Goal: Task Accomplishment & Management: Complete application form

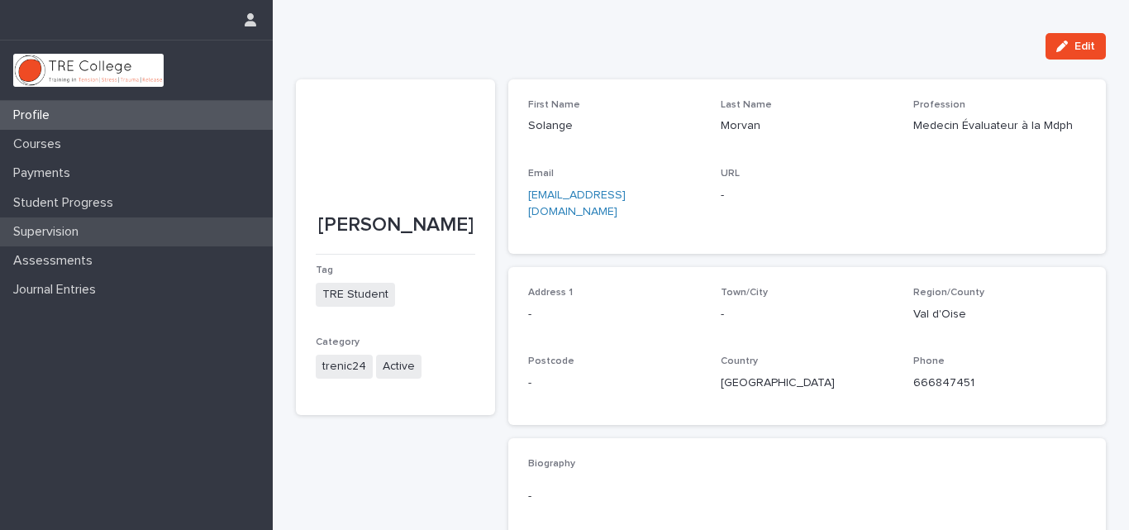
click at [69, 229] on p "Supervision" at bounding box center [49, 232] width 85 height 16
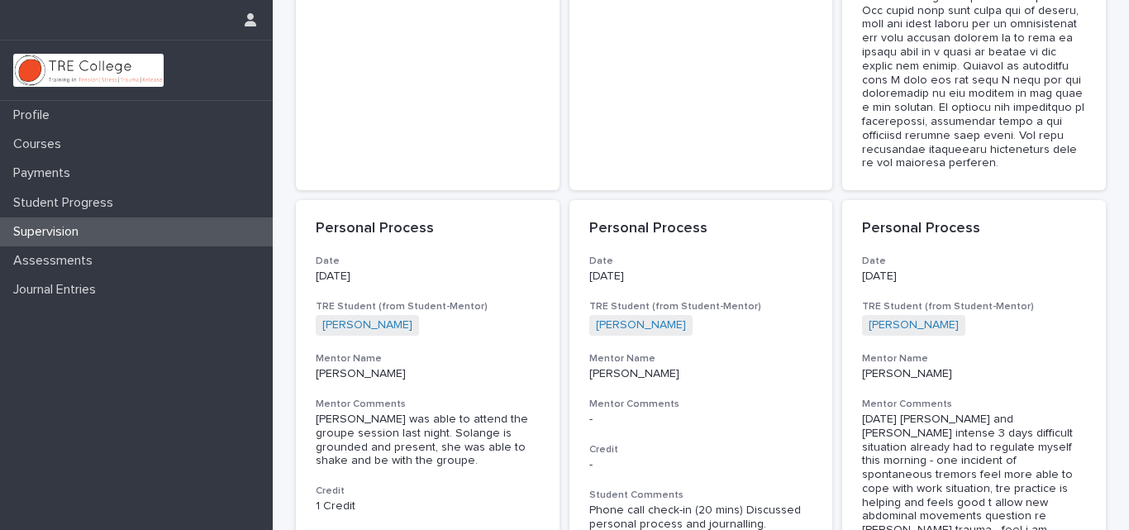
scroll to position [4986, 0]
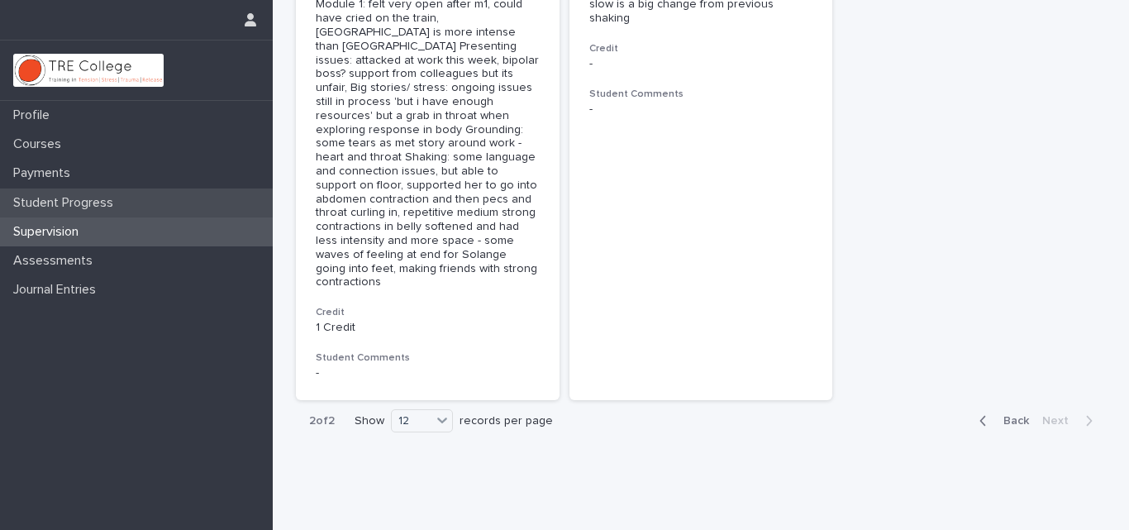
click at [64, 200] on p "Student Progress" at bounding box center [67, 203] width 120 height 16
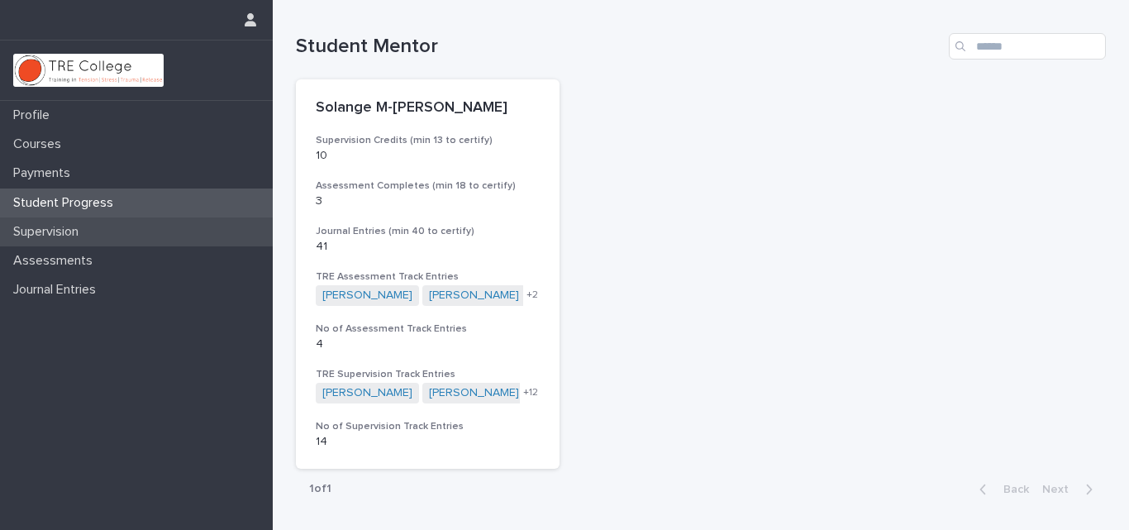
click at [41, 234] on p "Supervision" at bounding box center [49, 232] width 85 height 16
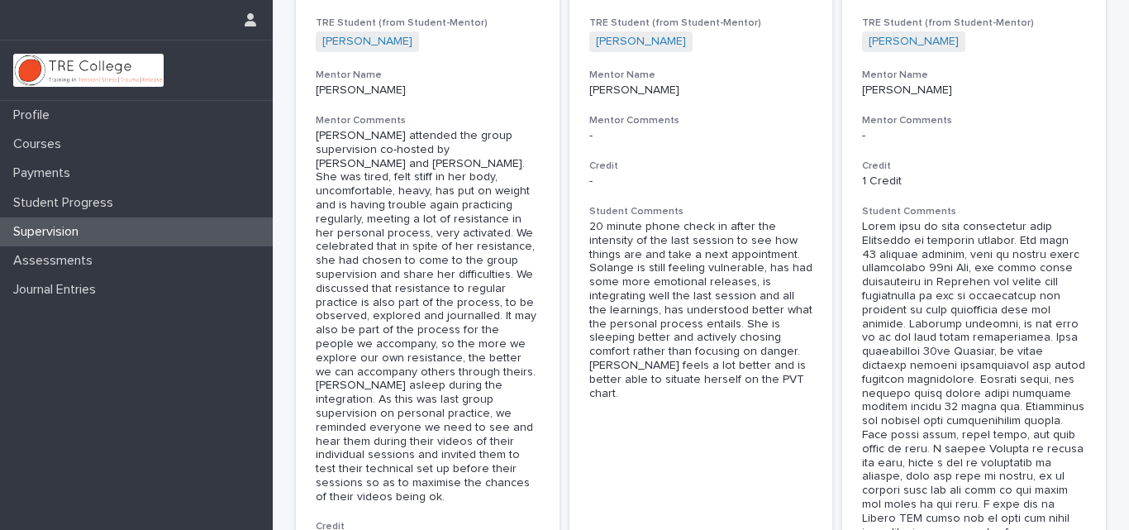
scroll to position [4986, 0]
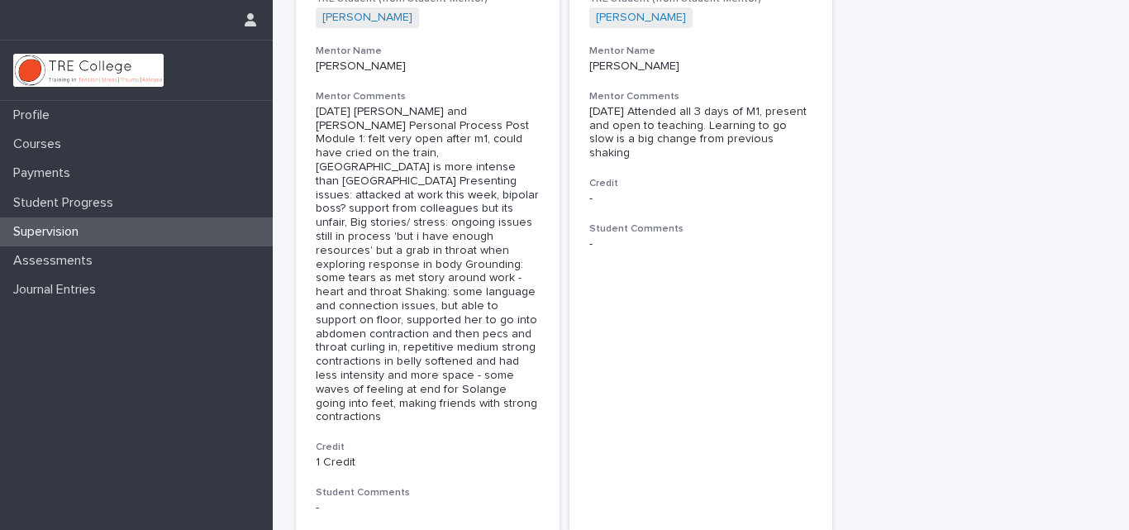
scroll to position [322, 0]
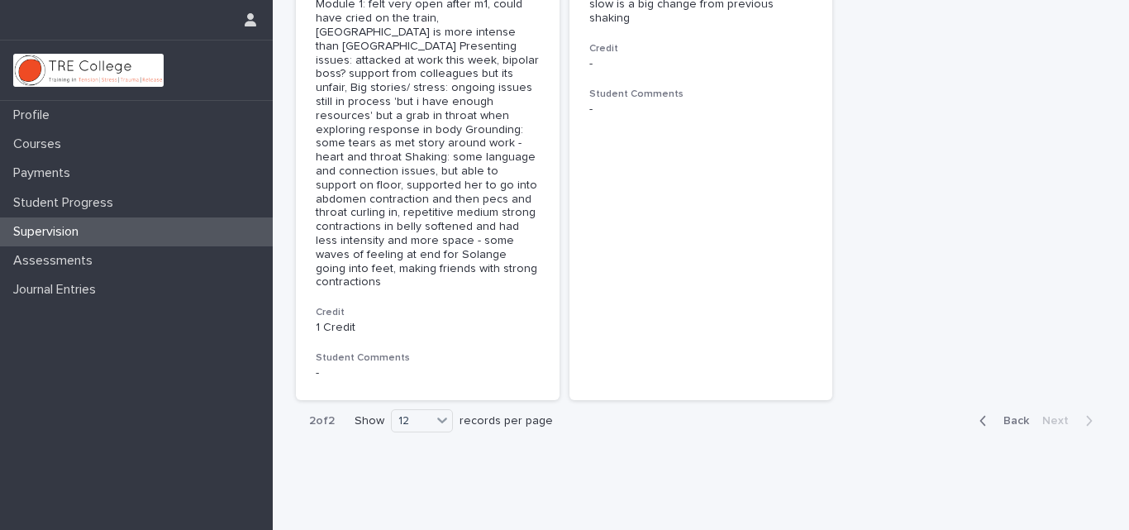
click at [981, 413] on icon "button" at bounding box center [983, 420] width 7 height 15
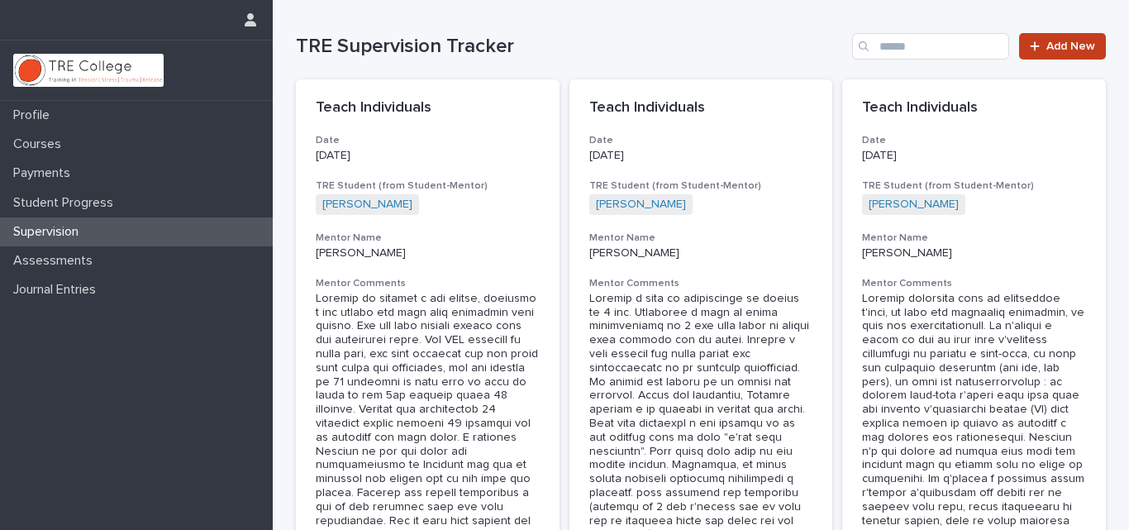
click at [1071, 44] on span "Add New" at bounding box center [1071, 47] width 49 height 12
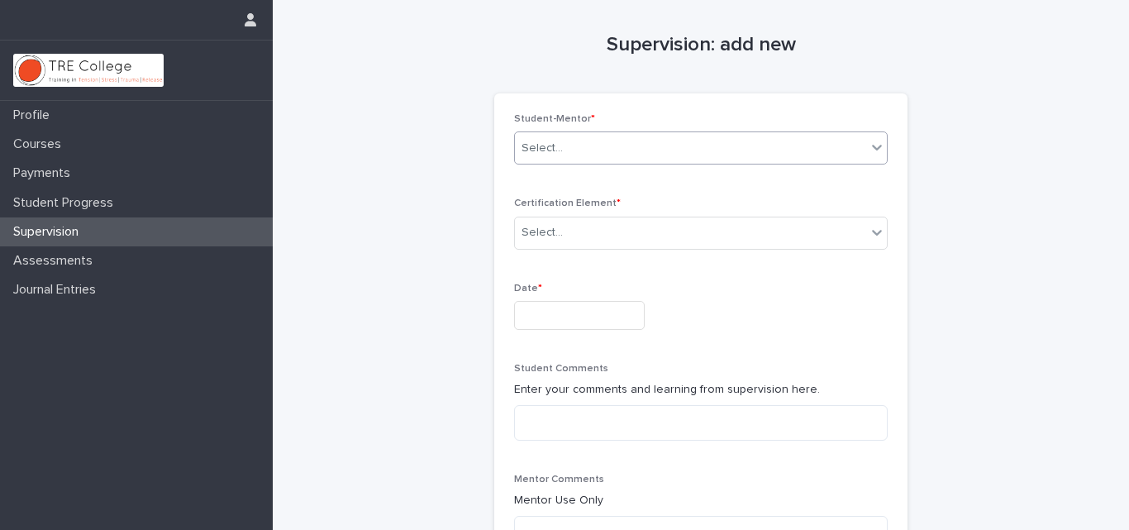
click at [841, 140] on div "Select..." at bounding box center [690, 148] width 351 height 27
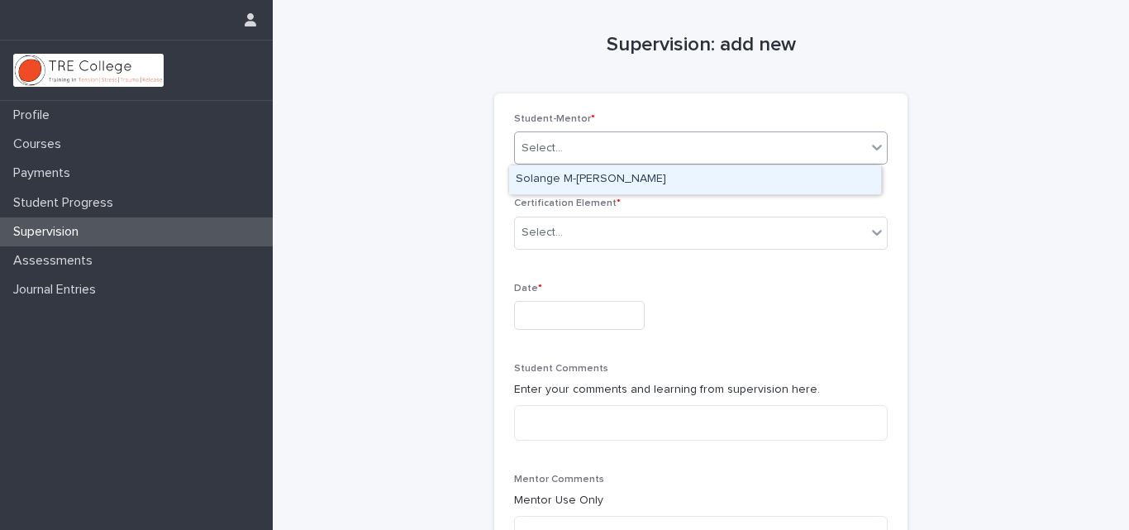
click at [835, 179] on div "Solange M-[PERSON_NAME]" at bounding box center [695, 179] width 372 height 29
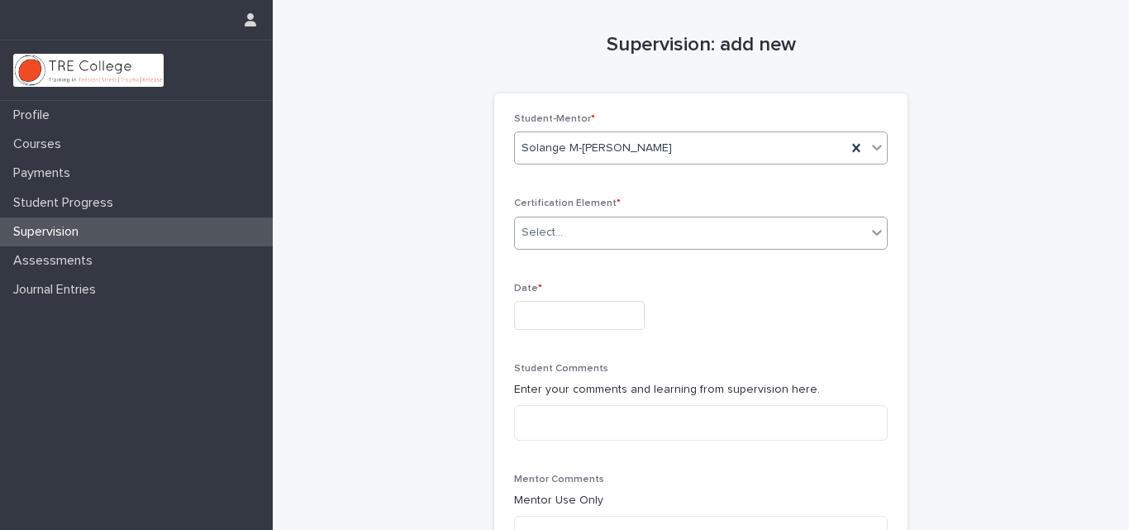
click at [809, 236] on div "Select..." at bounding box center [690, 232] width 351 height 27
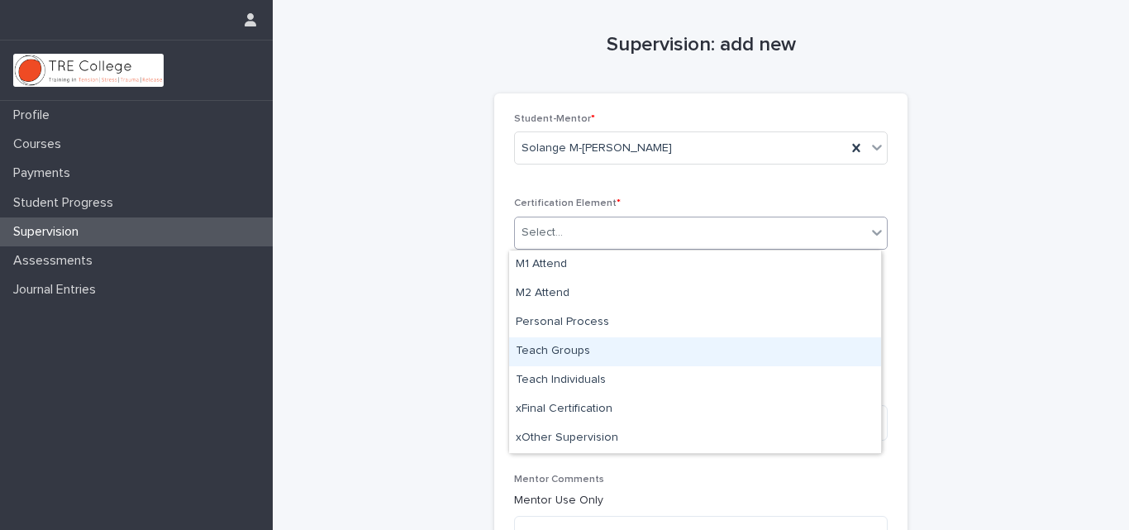
click at [782, 351] on div "Teach Groups" at bounding box center [695, 351] width 372 height 29
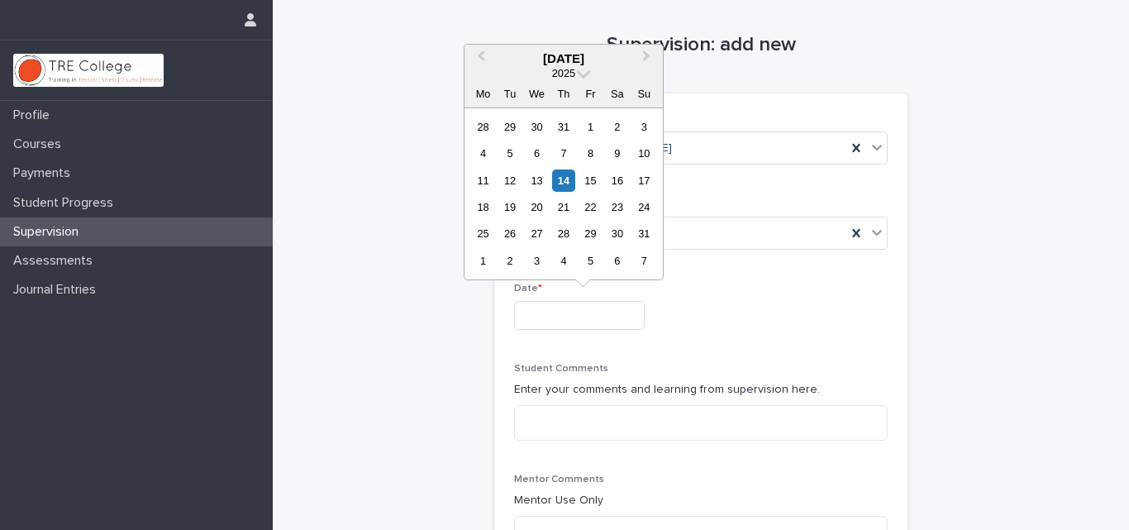
click at [562, 311] on input "text" at bounding box center [579, 315] width 131 height 29
click at [567, 178] on div "14" at bounding box center [563, 180] width 22 height 22
type input "**********"
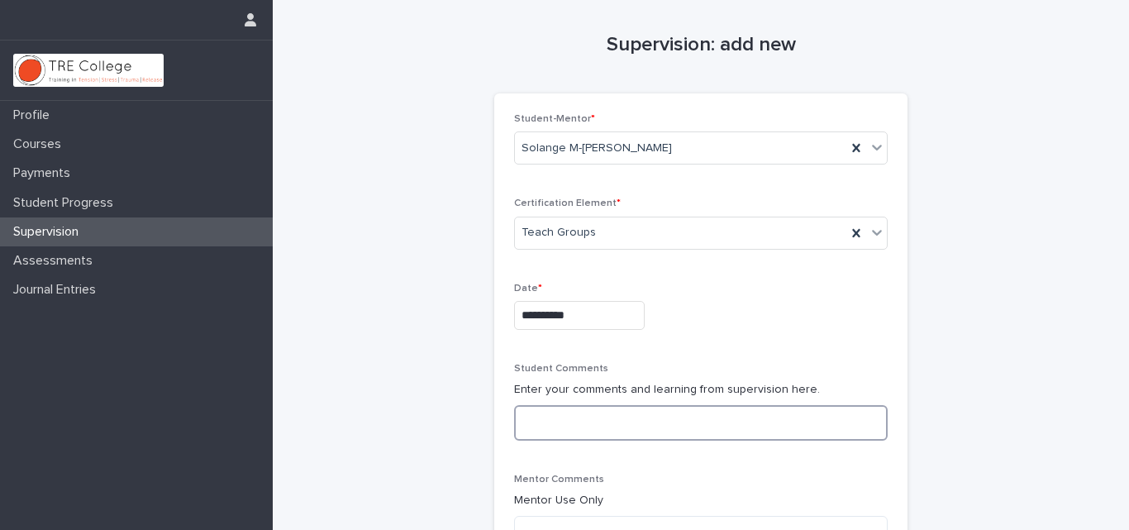
click at [562, 422] on textarea at bounding box center [701, 423] width 374 height 36
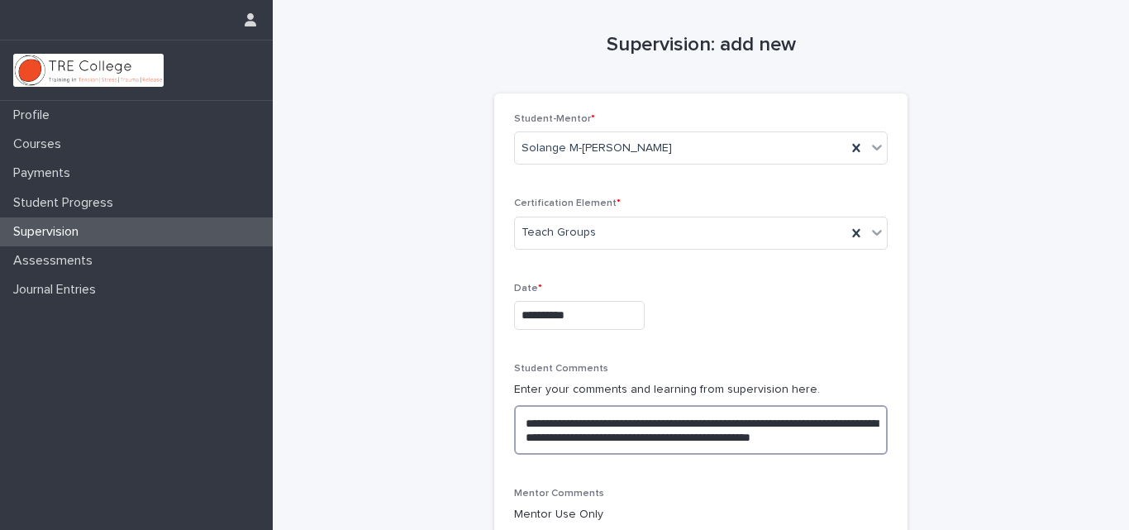
click at [752, 436] on textarea "**********" at bounding box center [701, 430] width 374 height 50
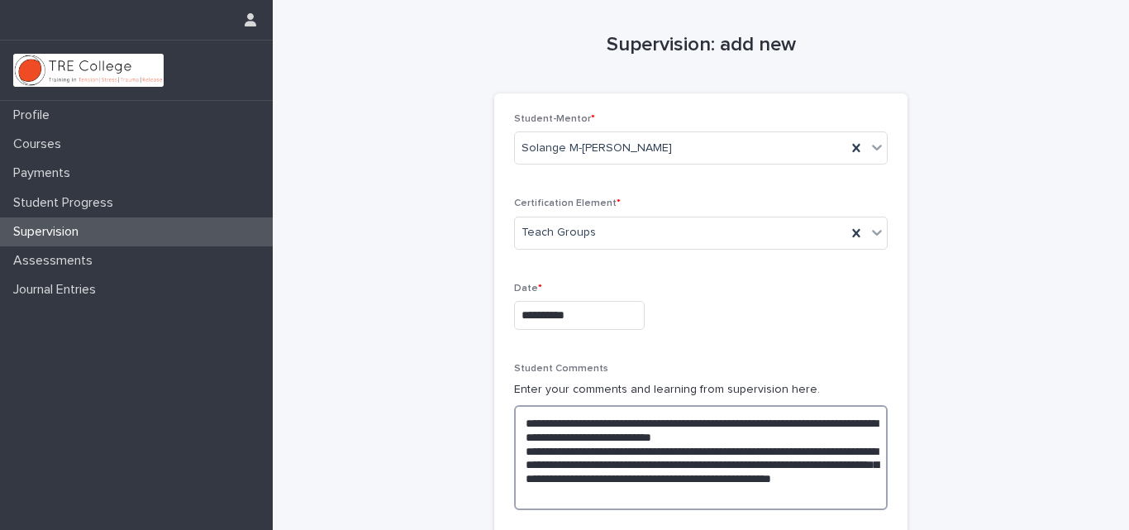
click at [783, 451] on textarea "**********" at bounding box center [701, 457] width 374 height 105
click at [866, 461] on textarea "**********" at bounding box center [701, 457] width 374 height 105
click at [780, 454] on textarea "**********" at bounding box center [701, 457] width 374 height 105
click at [776, 453] on textarea "**********" at bounding box center [701, 457] width 374 height 105
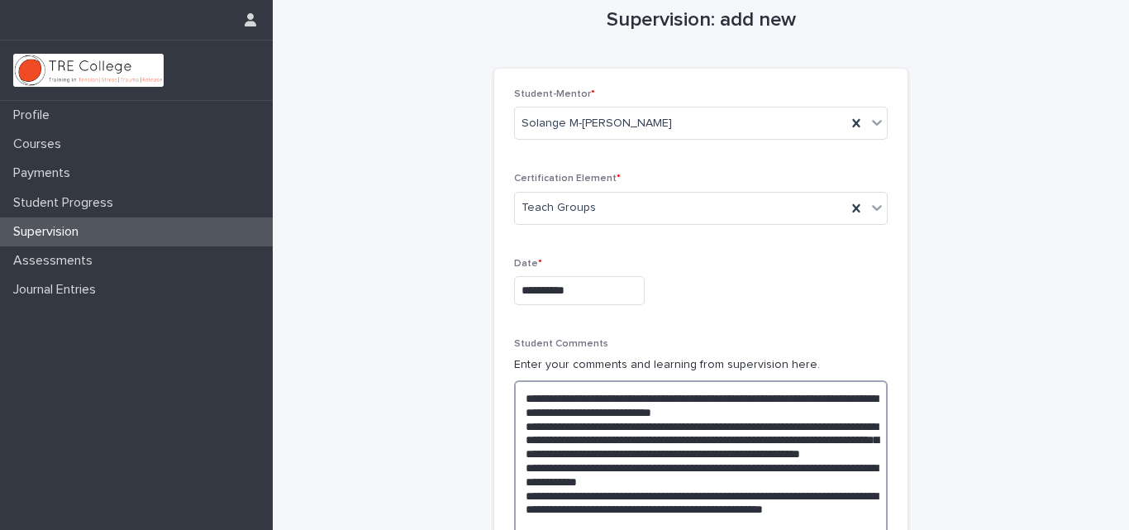
scroll to position [38, 0]
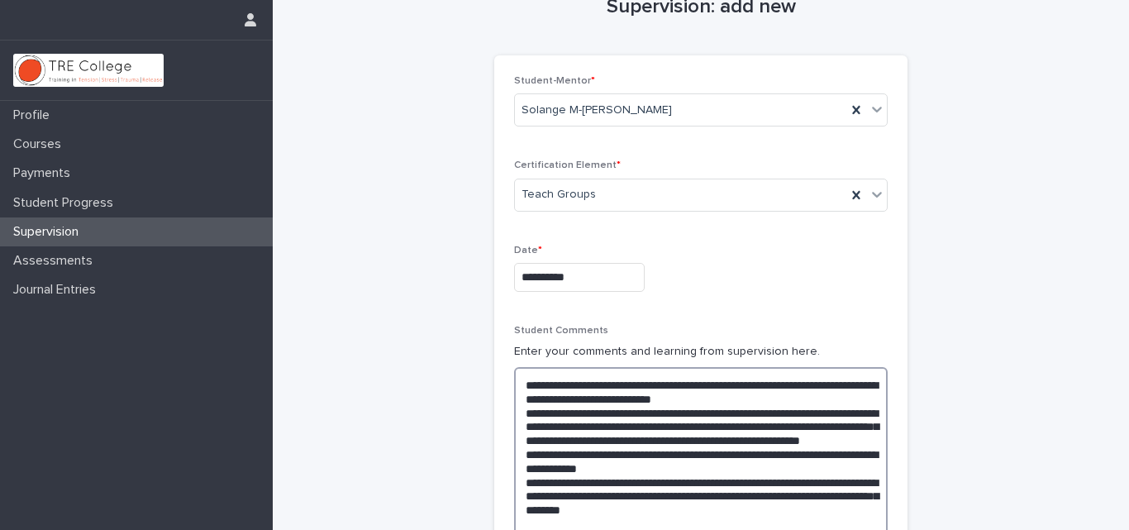
click at [798, 510] on textarea "**********" at bounding box center [701, 454] width 374 height 174
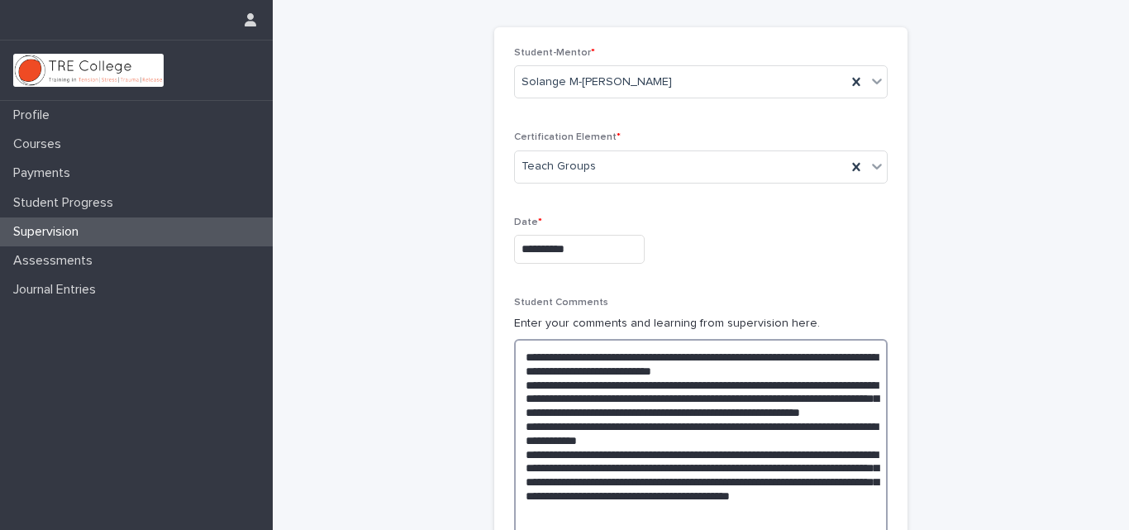
scroll to position [80, 0]
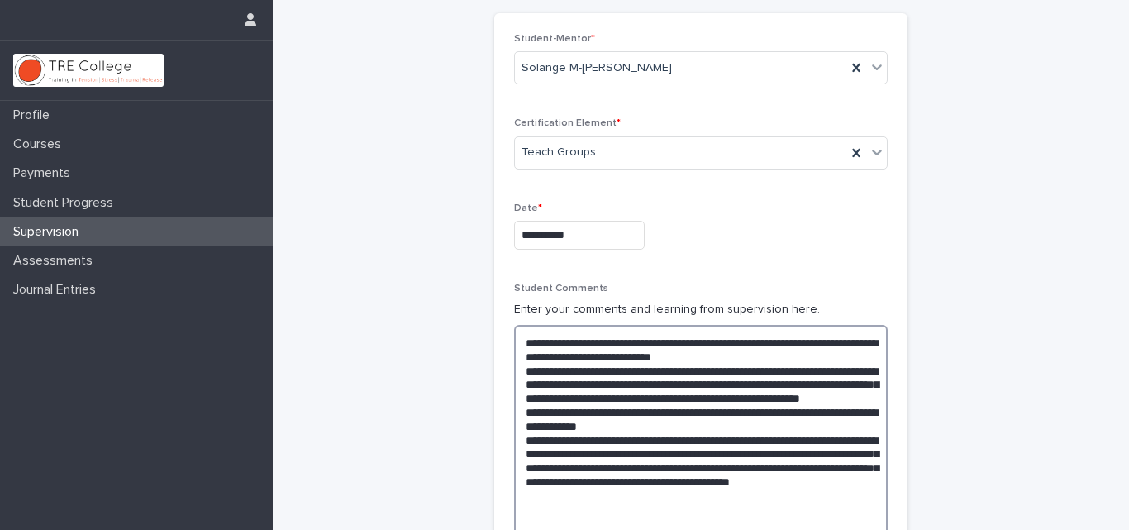
click at [726, 481] on textarea "**********" at bounding box center [701, 433] width 374 height 216
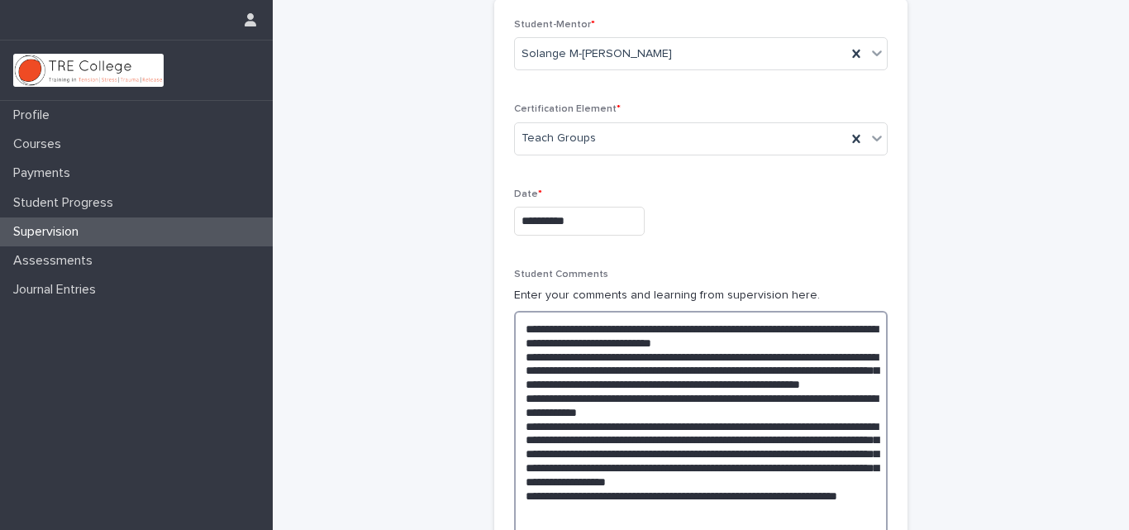
scroll to position [107, 0]
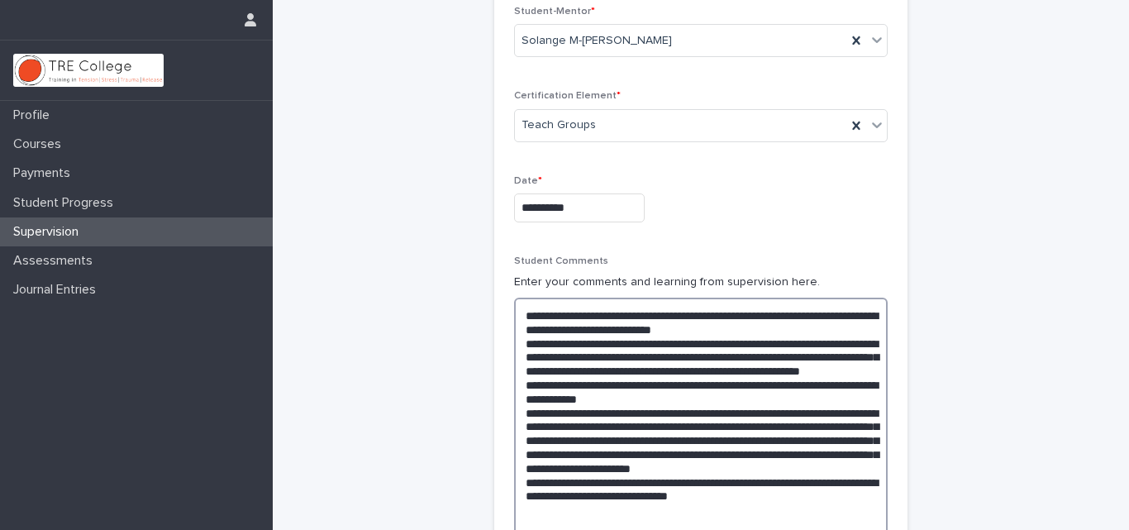
click at [604, 441] on textarea "**********" at bounding box center [701, 427] width 374 height 258
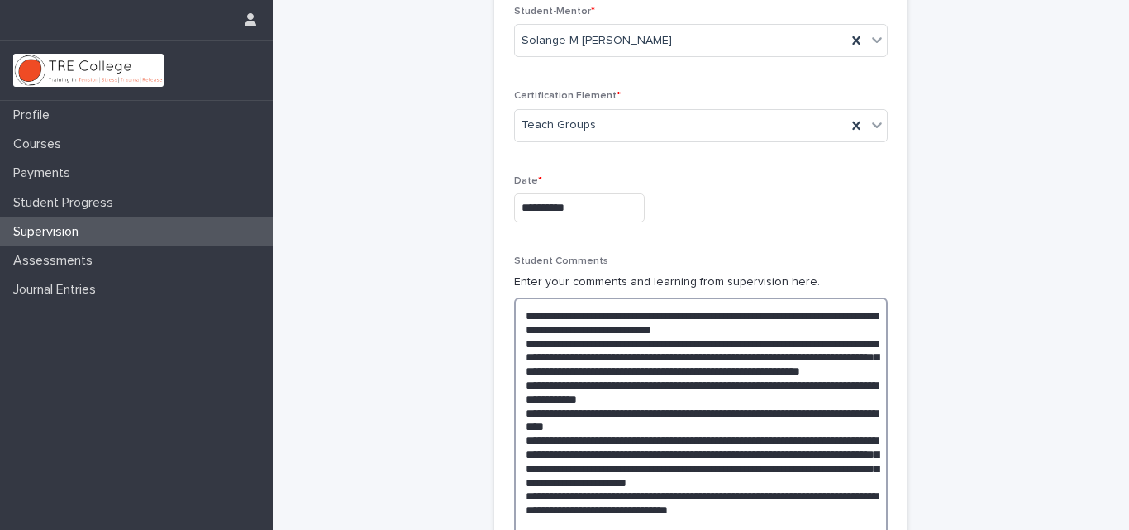
click at [866, 495] on textarea "**********" at bounding box center [701, 433] width 374 height 271
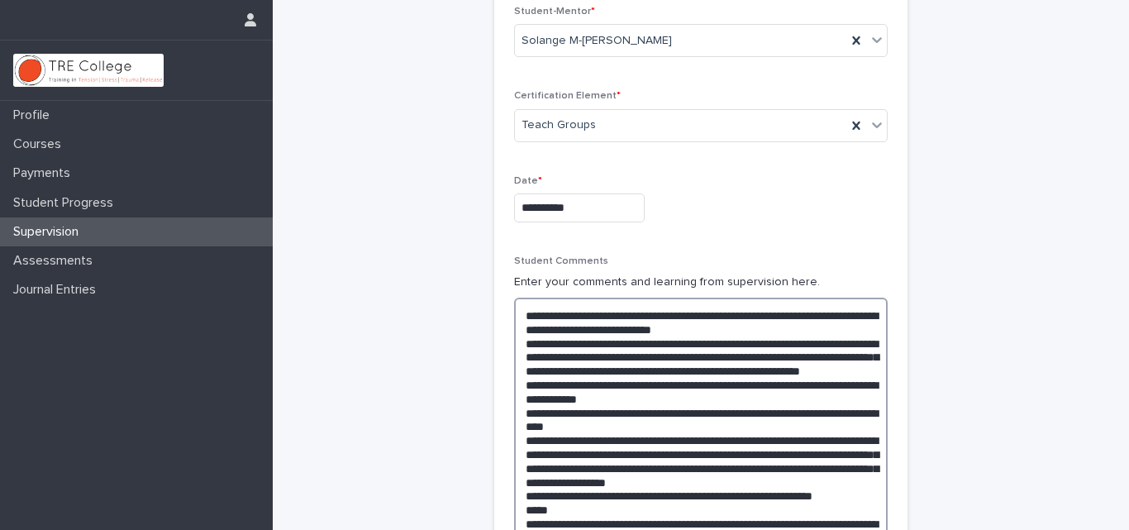
click at [566, 509] on textarea "**********" at bounding box center [701, 440] width 374 height 285
click at [655, 508] on textarea "**********" at bounding box center [701, 447] width 374 height 299
click at [572, 523] on textarea "**********" at bounding box center [701, 447] width 374 height 299
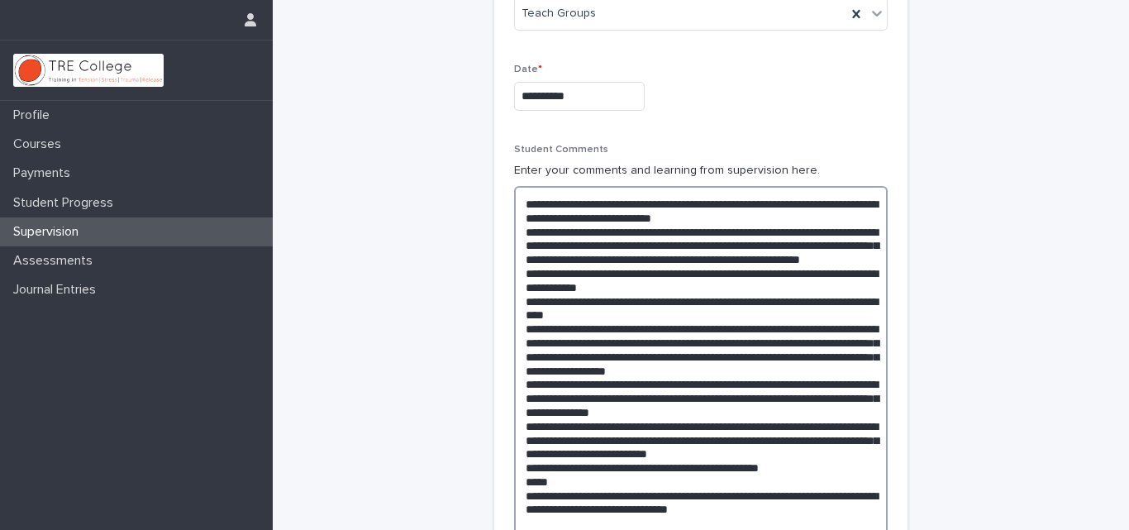
scroll to position [233, 0]
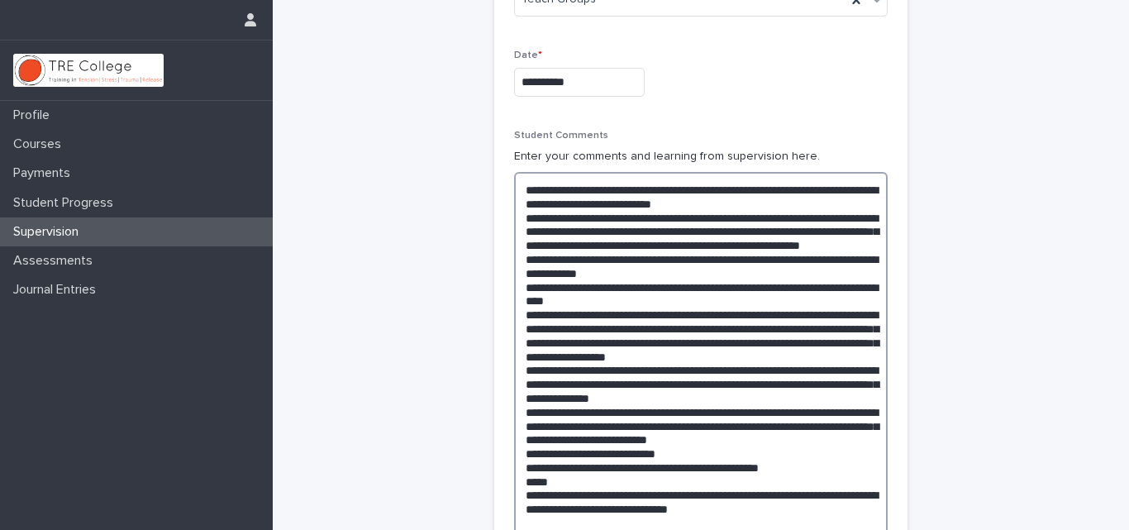
drag, startPoint x: 682, startPoint y: 468, endPoint x: 514, endPoint y: 469, distance: 167.8
click at [514, 469] on textarea at bounding box center [701, 363] width 374 height 383
click at [570, 409] on textarea at bounding box center [701, 363] width 374 height 383
click at [863, 413] on textarea at bounding box center [701, 363] width 374 height 383
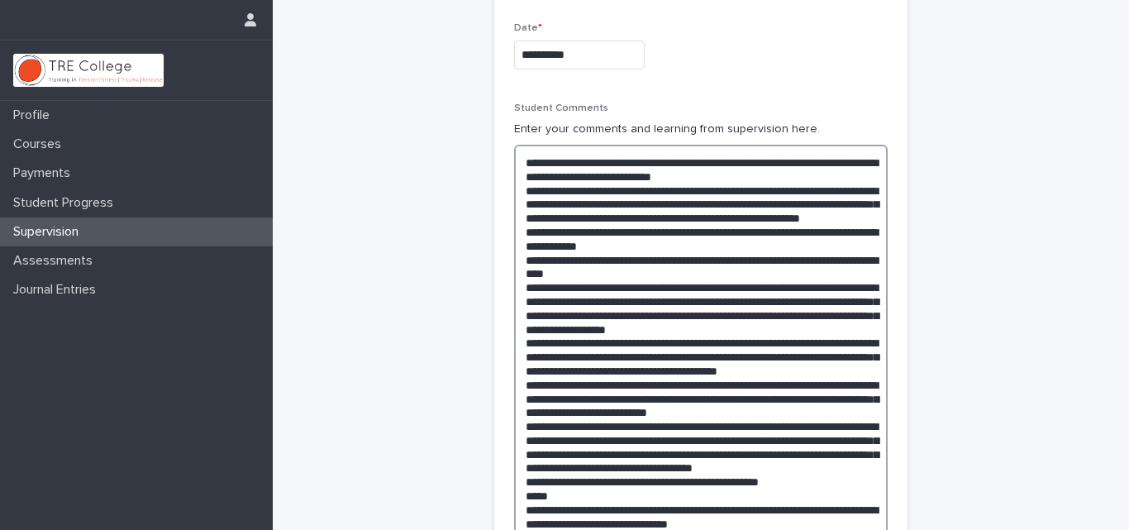
scroll to position [274, 0]
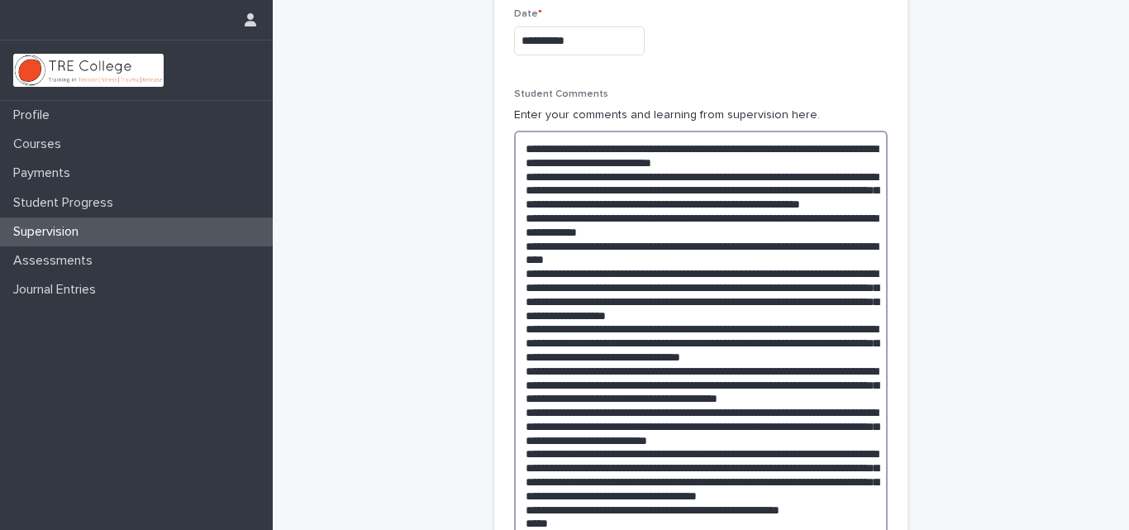
click at [644, 441] on textarea at bounding box center [701, 385] width 374 height 508
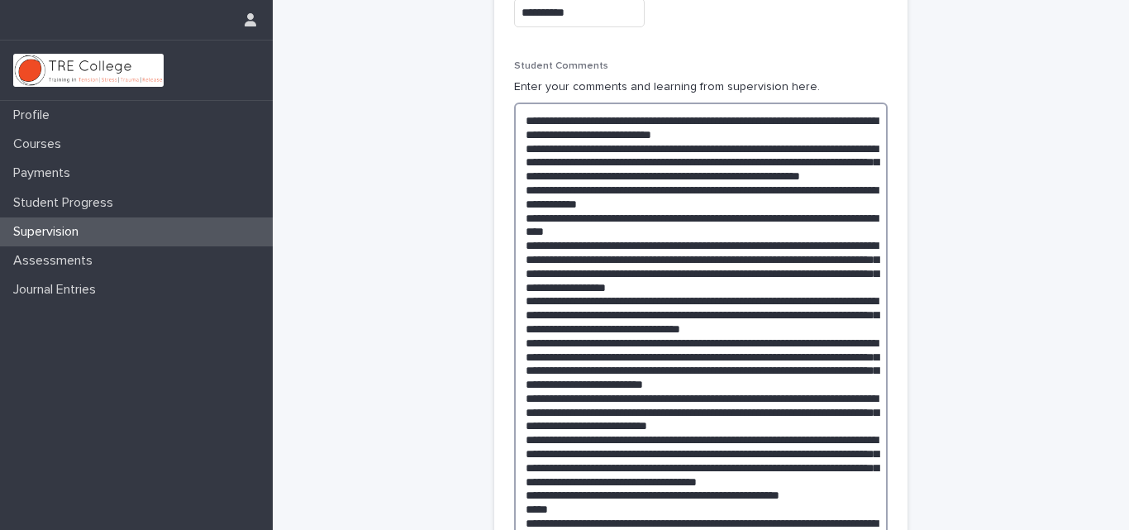
scroll to position [344, 0]
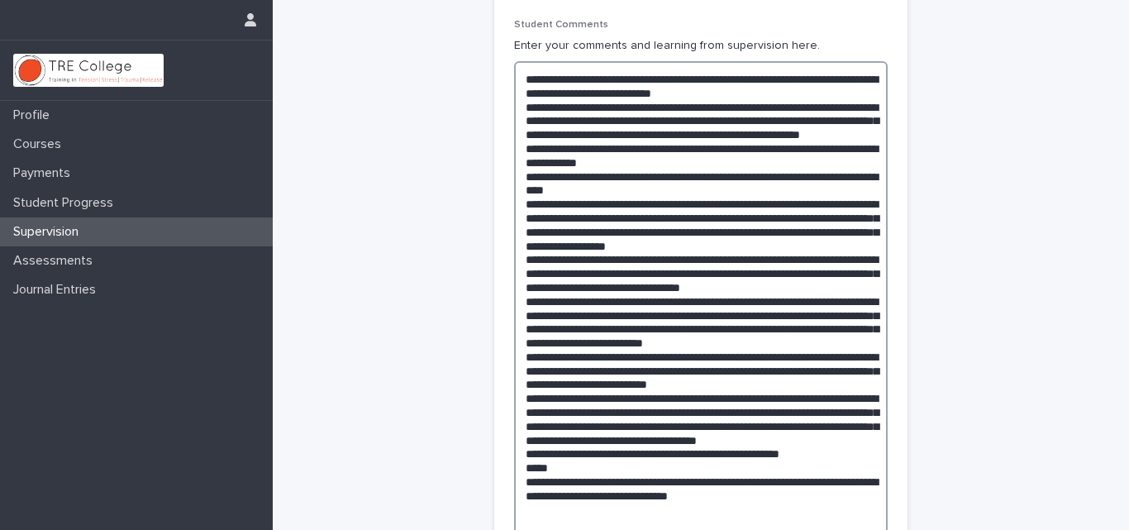
click at [846, 483] on textarea at bounding box center [701, 322] width 374 height 522
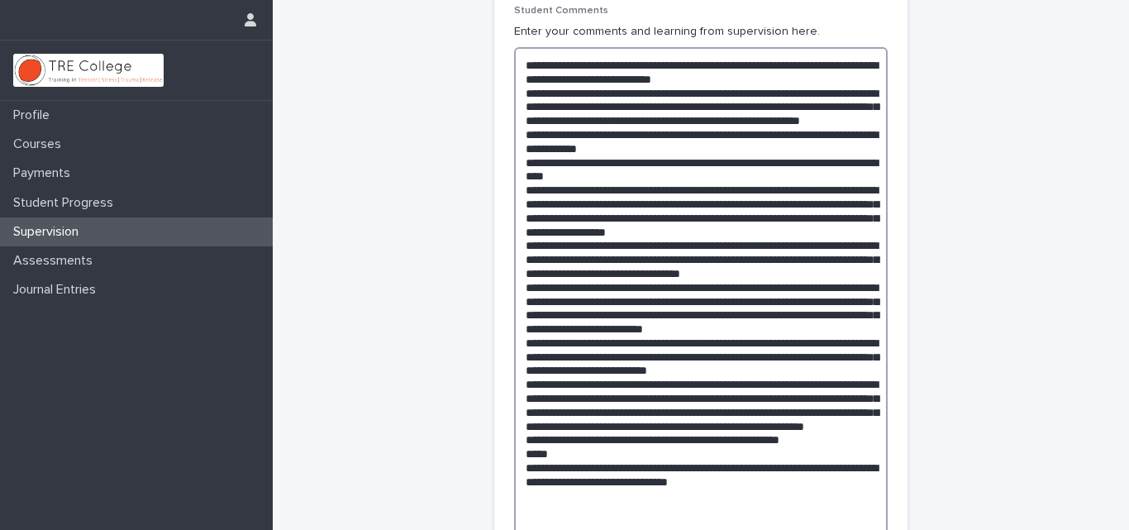
click at [580, 369] on textarea at bounding box center [701, 308] width 374 height 522
click at [791, 331] on textarea at bounding box center [701, 308] width 374 height 522
click at [791, 328] on textarea at bounding box center [701, 308] width 374 height 522
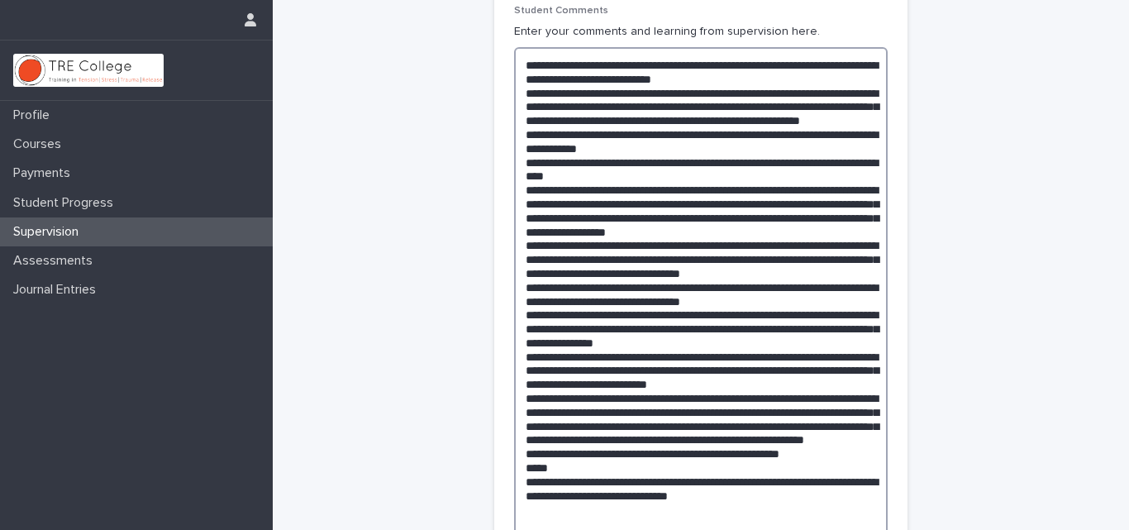
drag, startPoint x: 759, startPoint y: 358, endPoint x: 772, endPoint y: 374, distance: 20.5
click at [772, 374] on textarea at bounding box center [701, 308] width 374 height 522
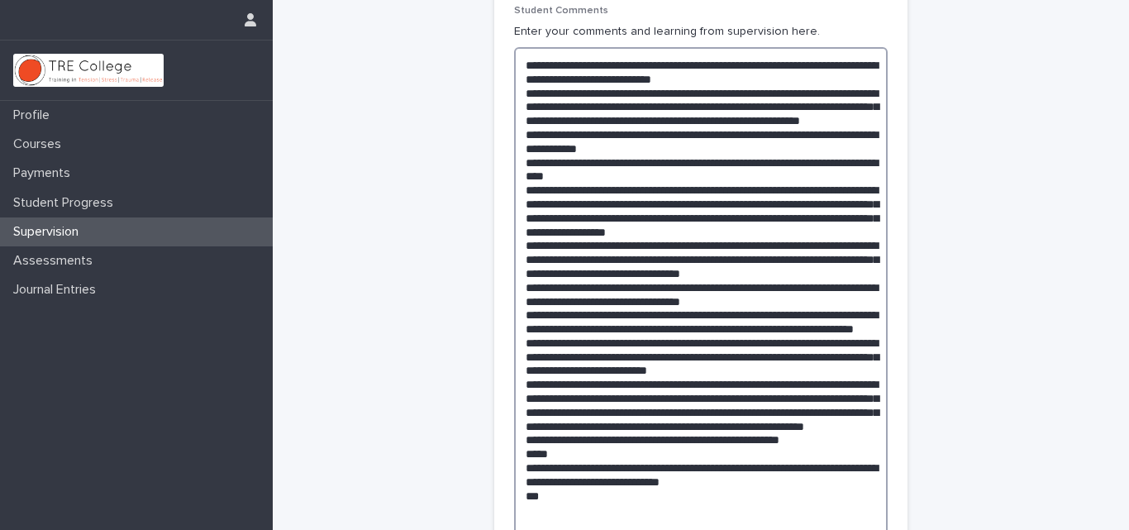
scroll to position [385, 0]
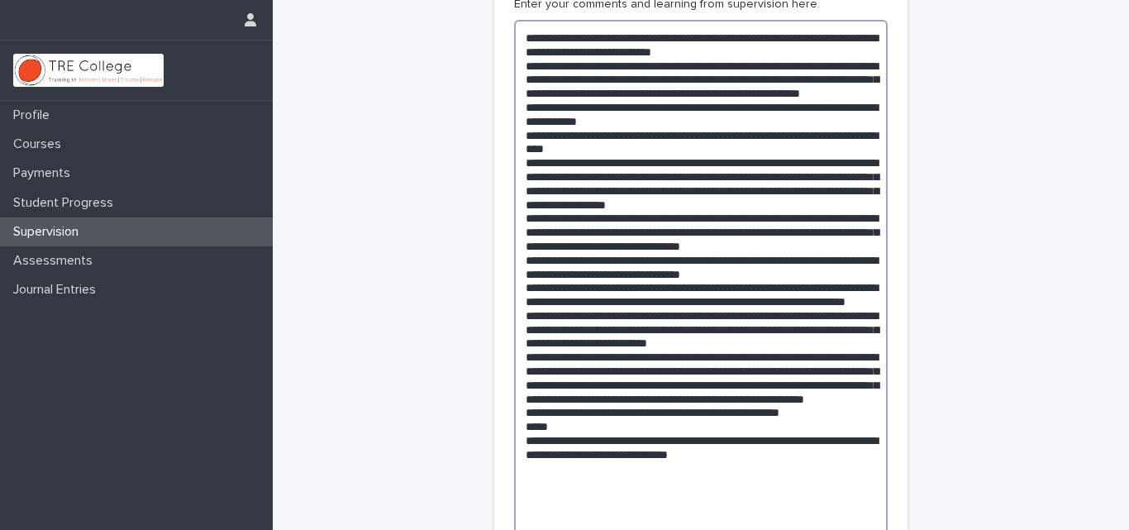
click at [661, 343] on textarea at bounding box center [701, 281] width 374 height 522
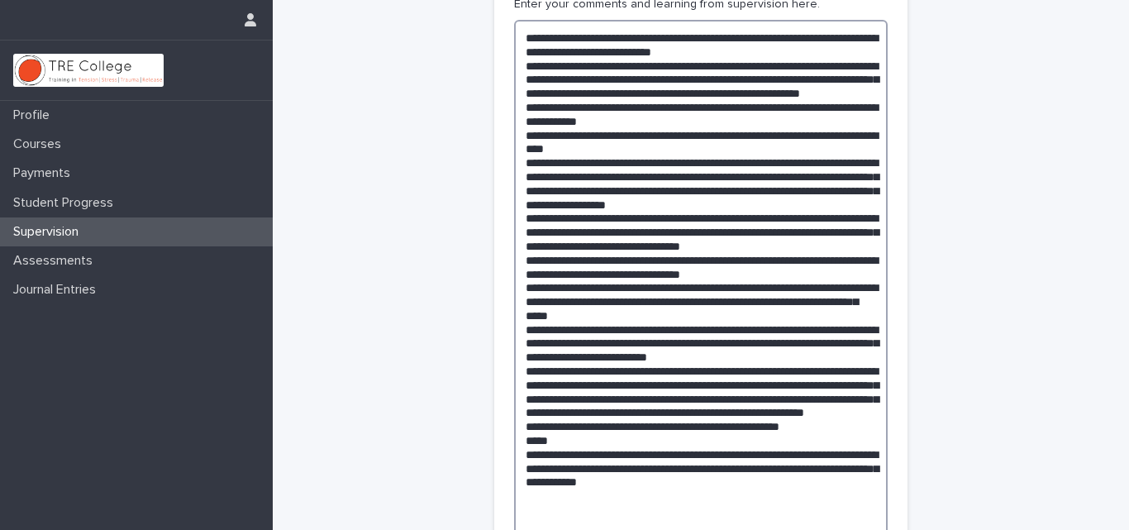
click at [756, 504] on textarea at bounding box center [701, 287] width 374 height 535
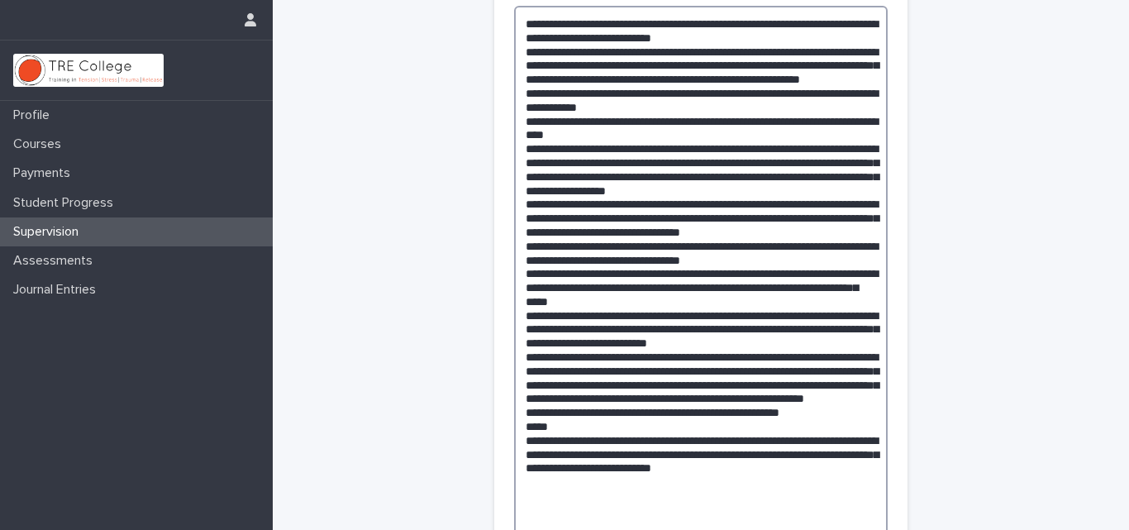
click at [726, 509] on textarea at bounding box center [701, 273] width 374 height 535
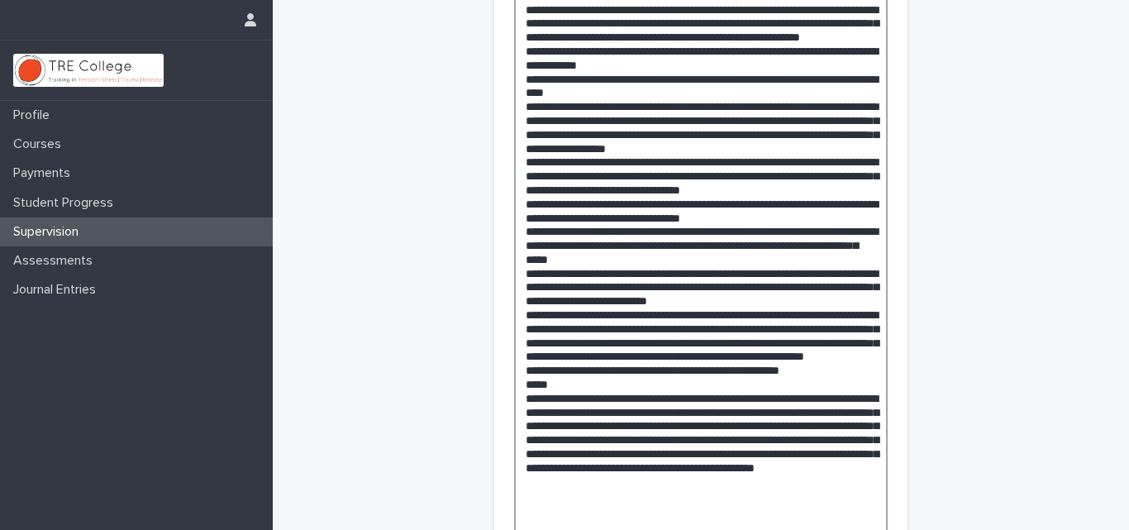
scroll to position [455, 0]
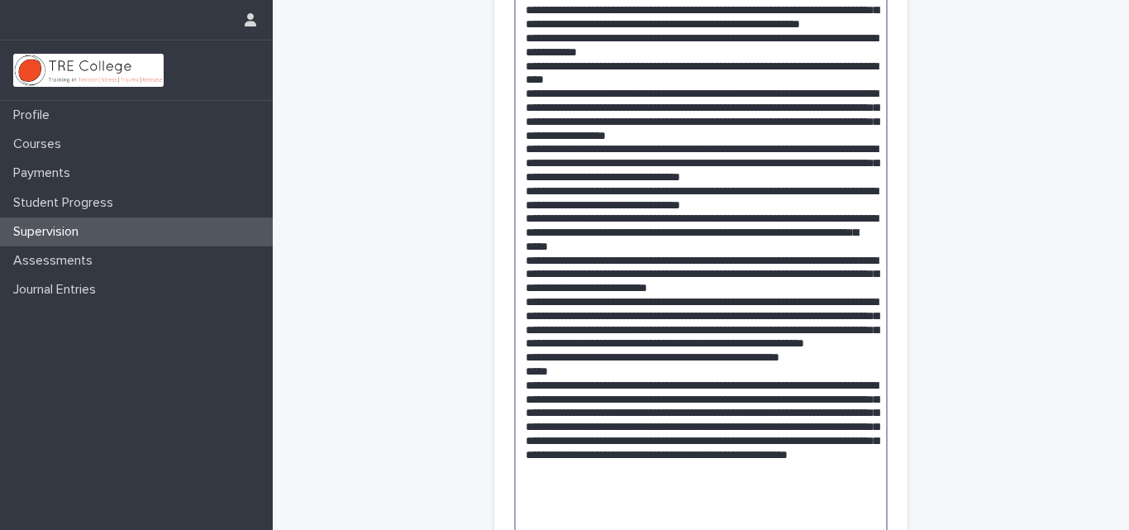
click at [575, 502] on textarea at bounding box center [701, 252] width 374 height 604
click at [668, 497] on textarea at bounding box center [701, 252] width 374 height 604
drag, startPoint x: 668, startPoint y: 497, endPoint x: 723, endPoint y: 503, distance: 55.8
click at [723, 503] on textarea at bounding box center [701, 252] width 374 height 604
click at [739, 495] on textarea at bounding box center [701, 245] width 374 height 591
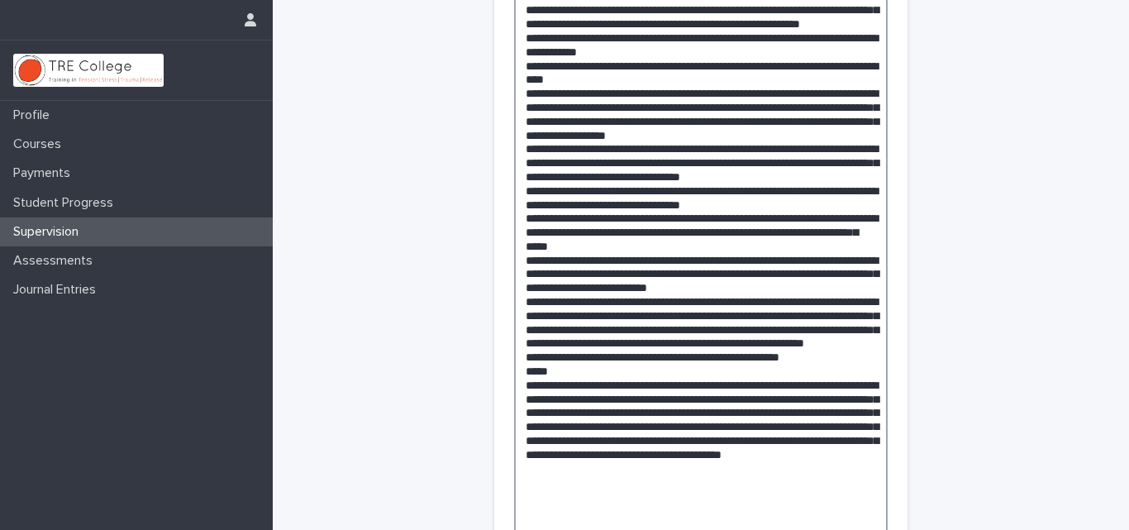
click at [739, 495] on textarea at bounding box center [701, 245] width 374 height 591
click at [738, 494] on textarea at bounding box center [701, 245] width 374 height 591
drag, startPoint x: 738, startPoint y: 494, endPoint x: 839, endPoint y: 498, distance: 100.9
click at [839, 498] on textarea at bounding box center [701, 245] width 374 height 591
click at [651, 512] on textarea at bounding box center [701, 245] width 374 height 591
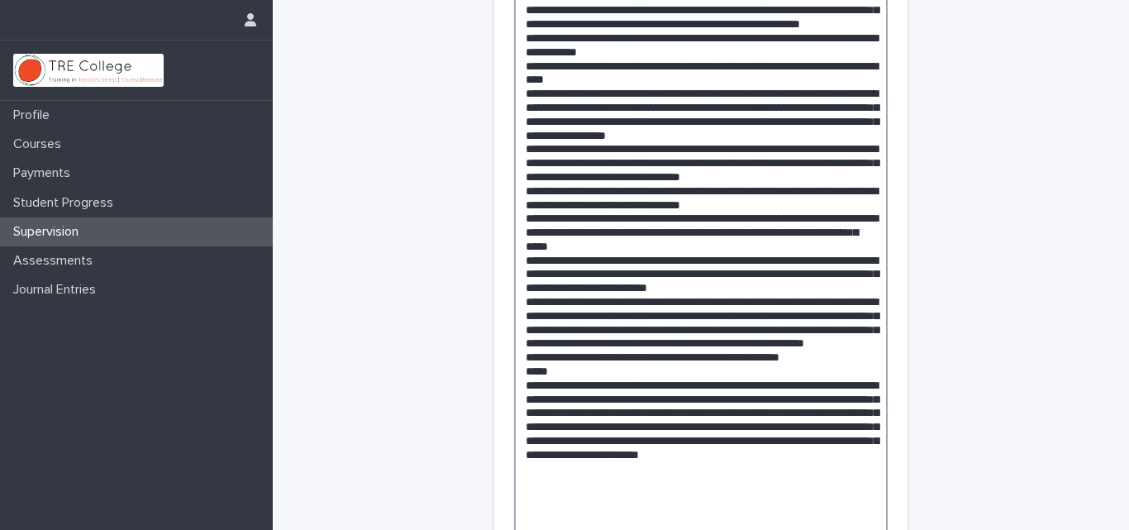
click at [749, 508] on textarea at bounding box center [701, 245] width 374 height 591
click at [766, 498] on textarea at bounding box center [701, 245] width 374 height 591
click at [823, 511] on textarea at bounding box center [701, 245] width 374 height 591
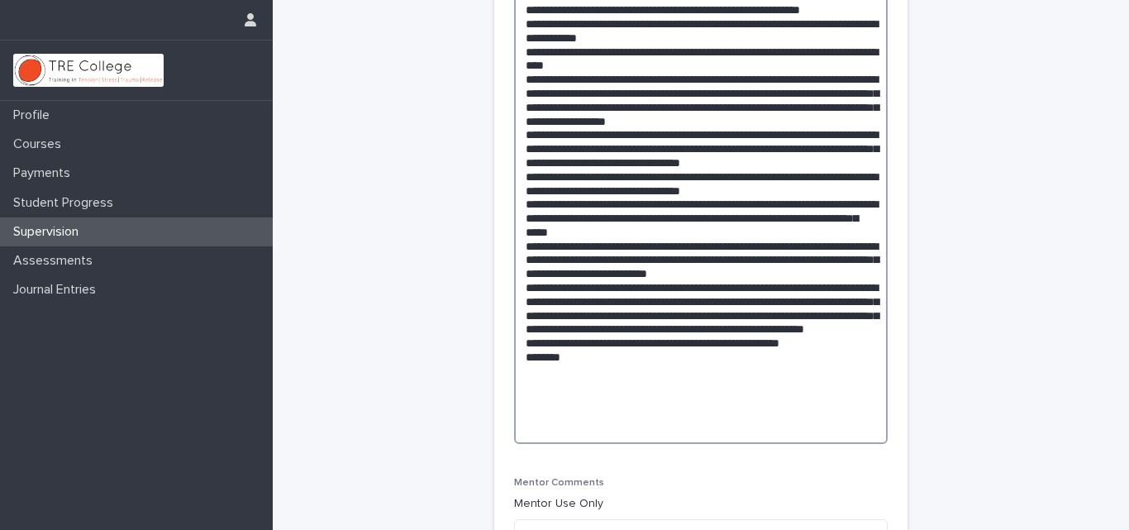
scroll to position [417, 0]
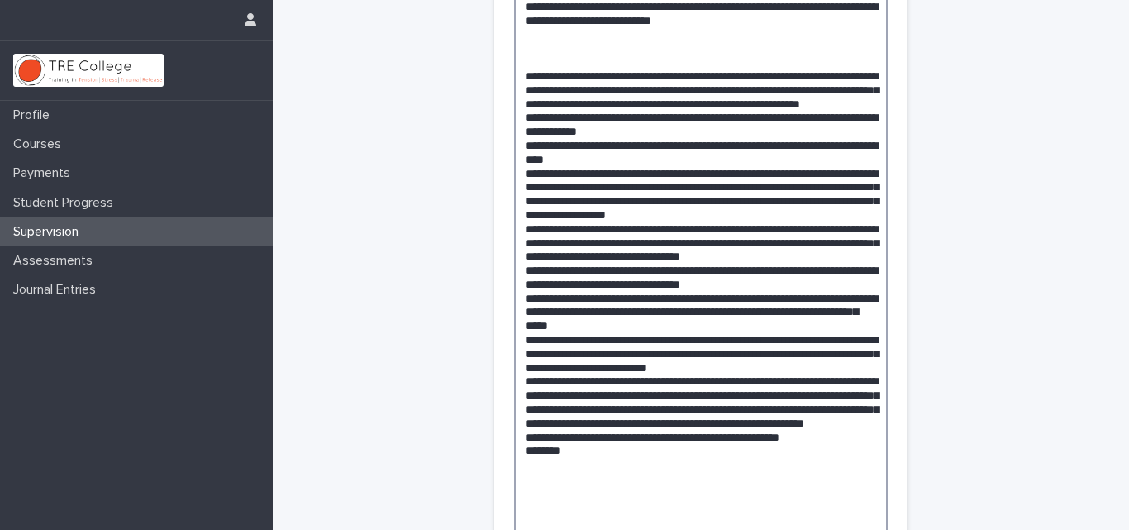
paste textarea "**********"
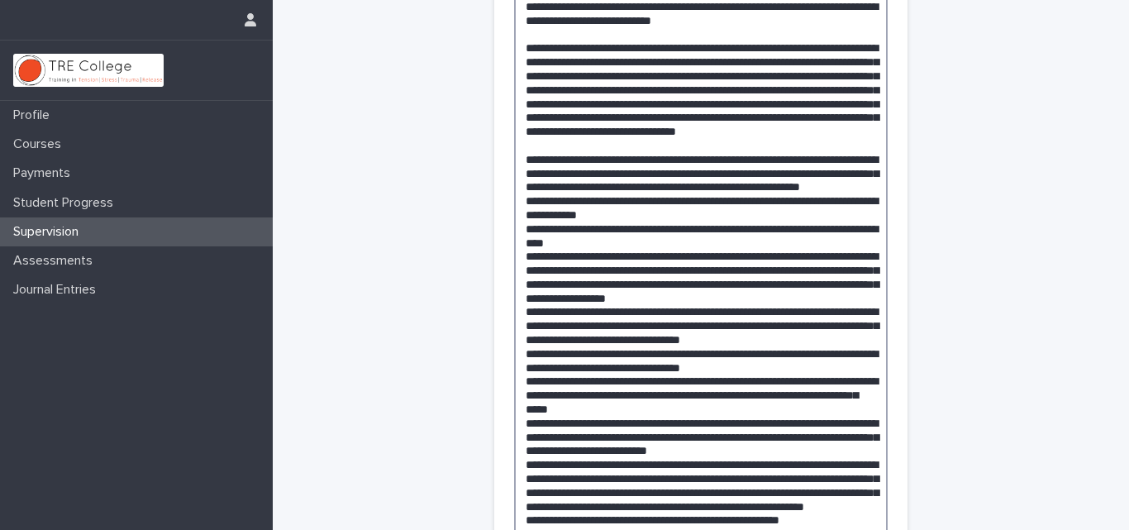
click at [609, 62] on textarea at bounding box center [701, 318] width 374 height 661
click at [574, 117] on textarea at bounding box center [701, 318] width 374 height 661
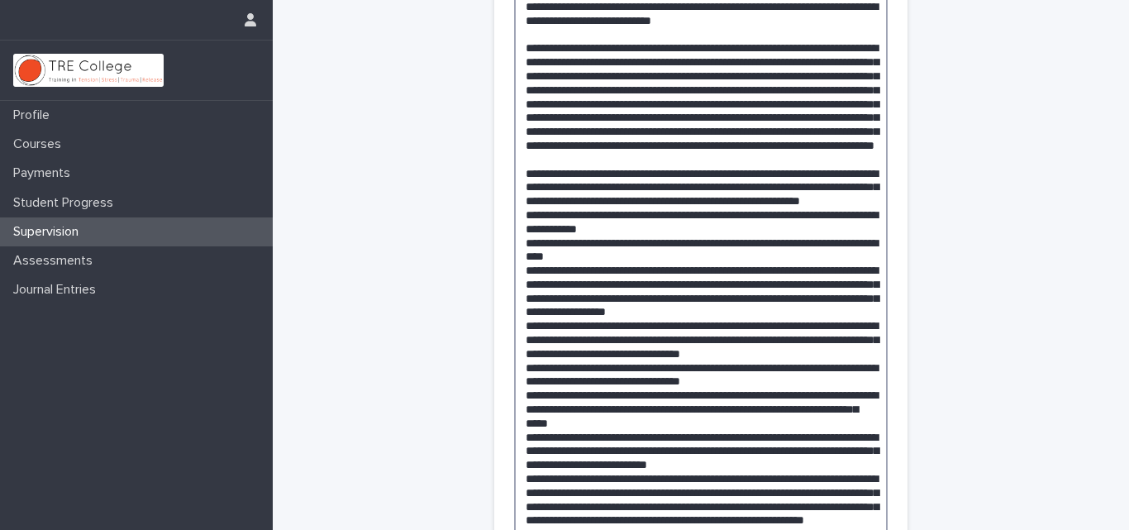
click at [632, 159] on textarea at bounding box center [701, 325] width 374 height 674
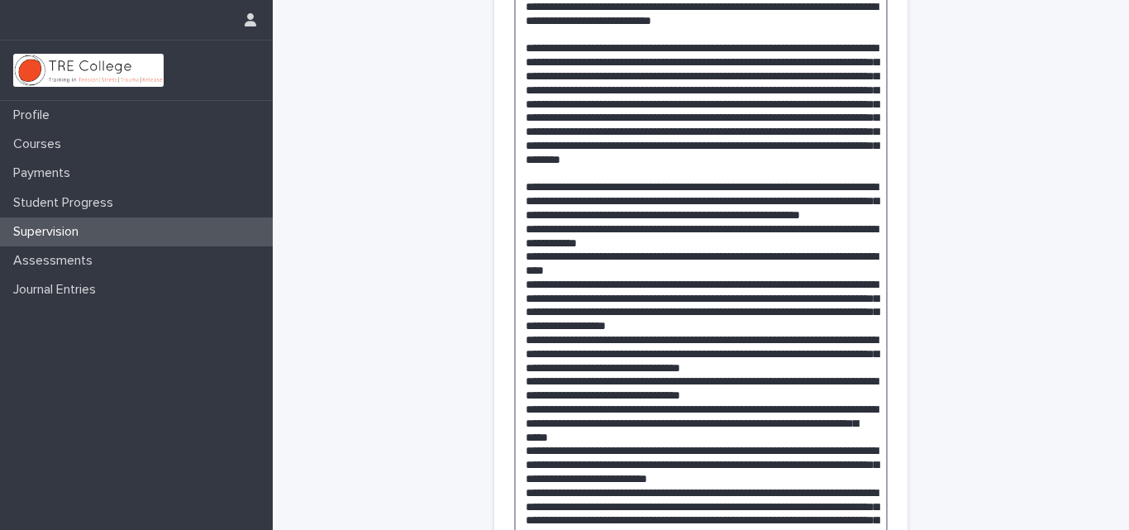
click at [697, 146] on textarea at bounding box center [701, 325] width 374 height 674
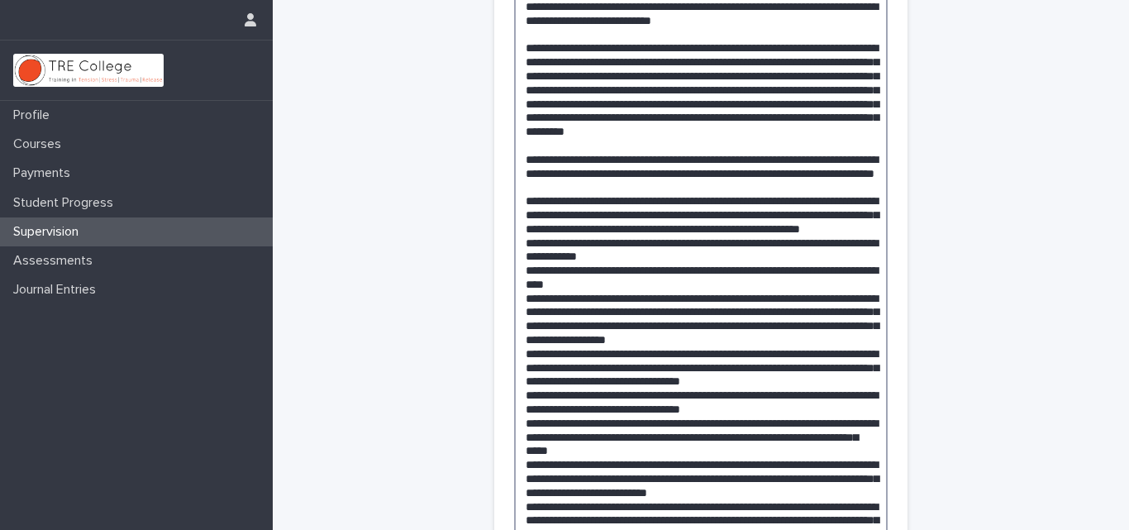
drag, startPoint x: 855, startPoint y: 188, endPoint x: 858, endPoint y: 199, distance: 12.0
click at [858, 199] on textarea at bounding box center [701, 339] width 374 height 702
paste textarea "**********"
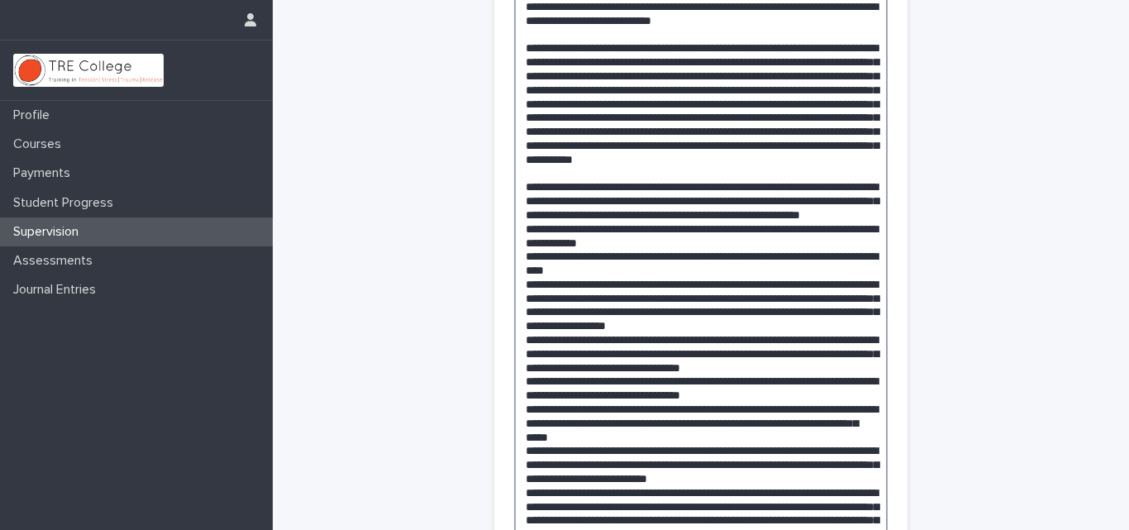
click at [556, 188] on textarea at bounding box center [701, 332] width 374 height 688
drag, startPoint x: 518, startPoint y: 216, endPoint x: 720, endPoint y: 255, distance: 205.4
click at [720, 255] on textarea at bounding box center [701, 332] width 374 height 688
click at [572, 198] on textarea at bounding box center [701, 332] width 374 height 688
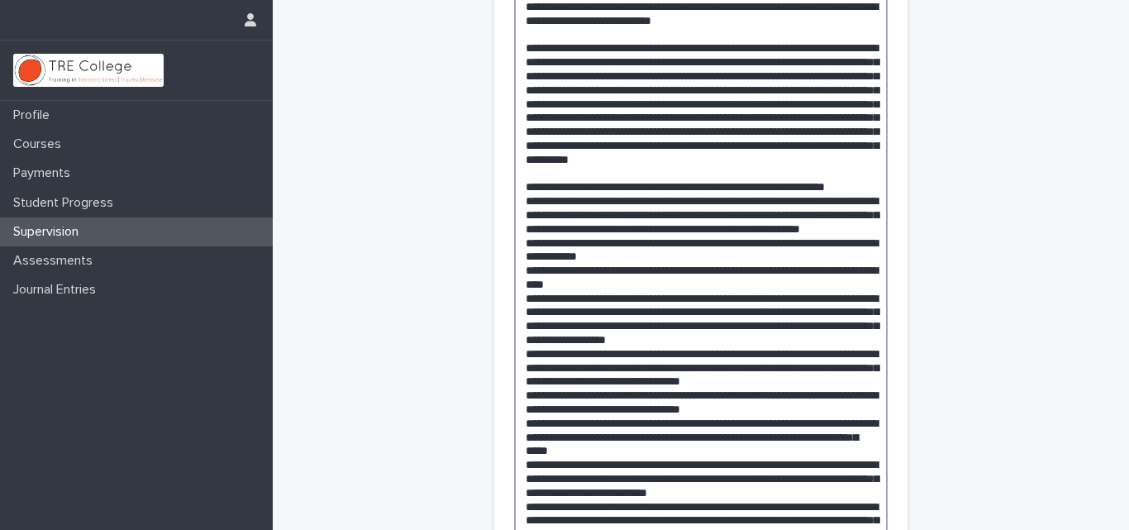
click at [588, 216] on textarea at bounding box center [701, 346] width 374 height 716
click at [827, 215] on textarea at bounding box center [701, 346] width 374 height 716
click at [865, 214] on textarea at bounding box center [701, 346] width 374 height 716
click at [574, 231] on textarea at bounding box center [701, 346] width 374 height 716
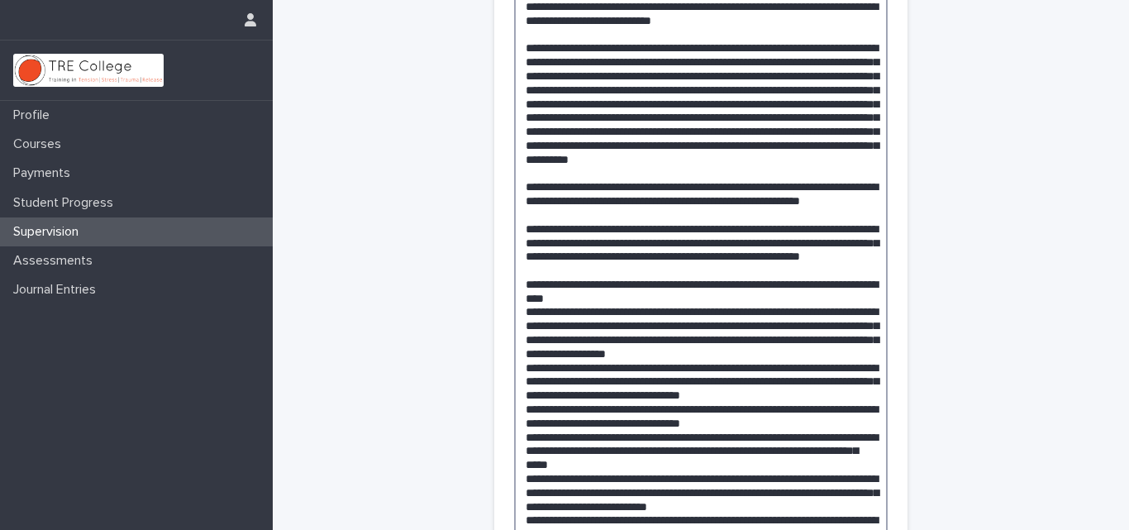
click at [593, 240] on textarea at bounding box center [701, 353] width 374 height 730
drag, startPoint x: 604, startPoint y: 352, endPoint x: 516, endPoint y: 340, distance: 89.3
click at [515, 340] on textarea at bounding box center [701, 353] width 374 height 730
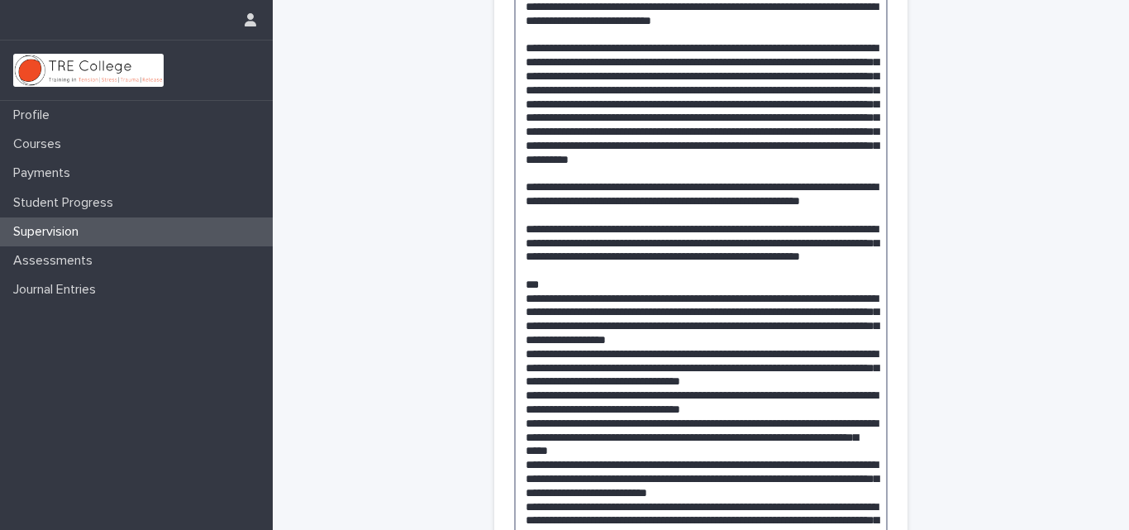
paste textarea "**********"
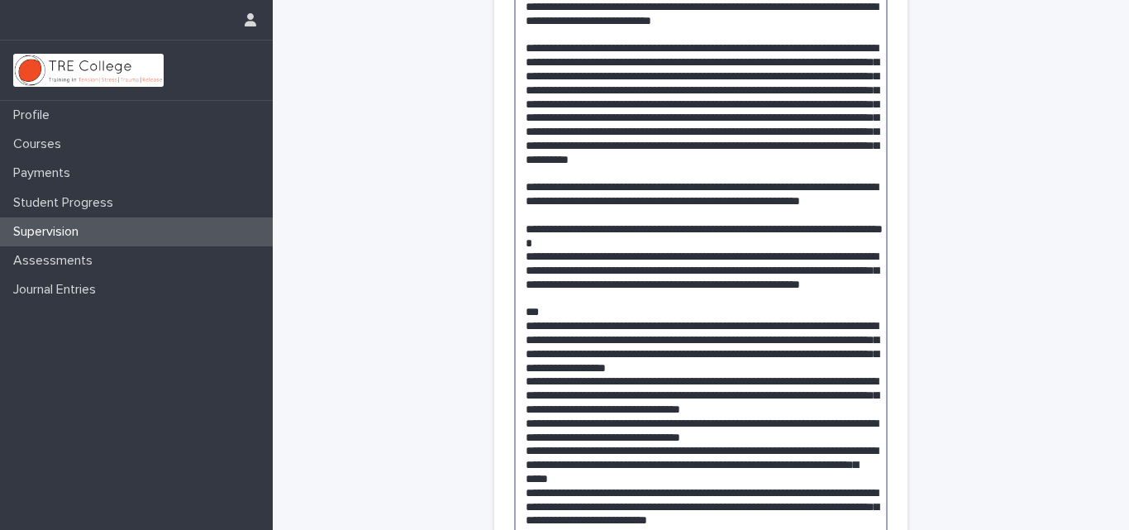
click at [630, 283] on textarea at bounding box center [701, 359] width 374 height 743
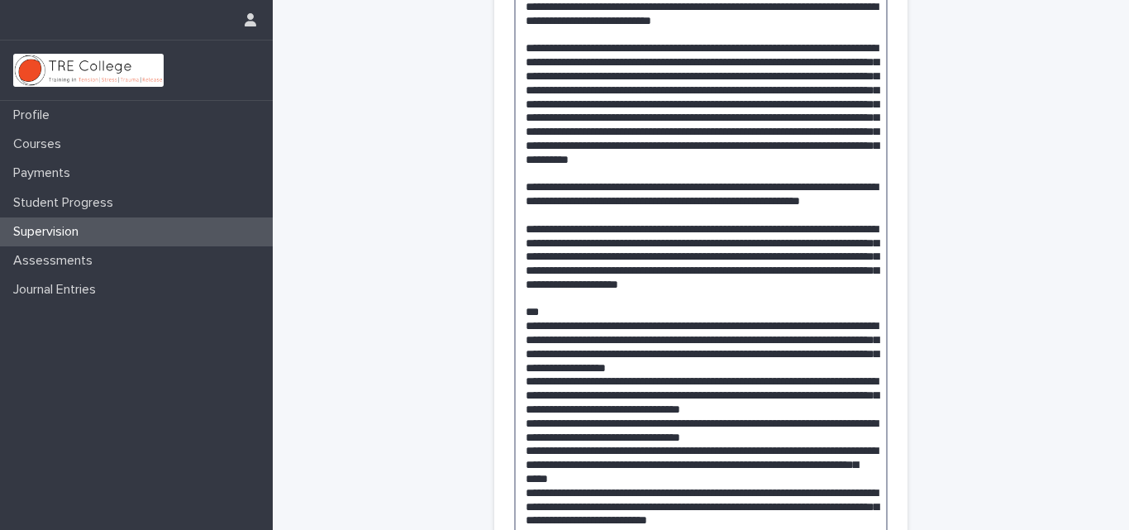
click at [630, 283] on textarea at bounding box center [701, 359] width 374 height 743
click at [641, 339] on textarea at bounding box center [701, 359] width 374 height 743
click at [590, 243] on textarea at bounding box center [701, 359] width 374 height 743
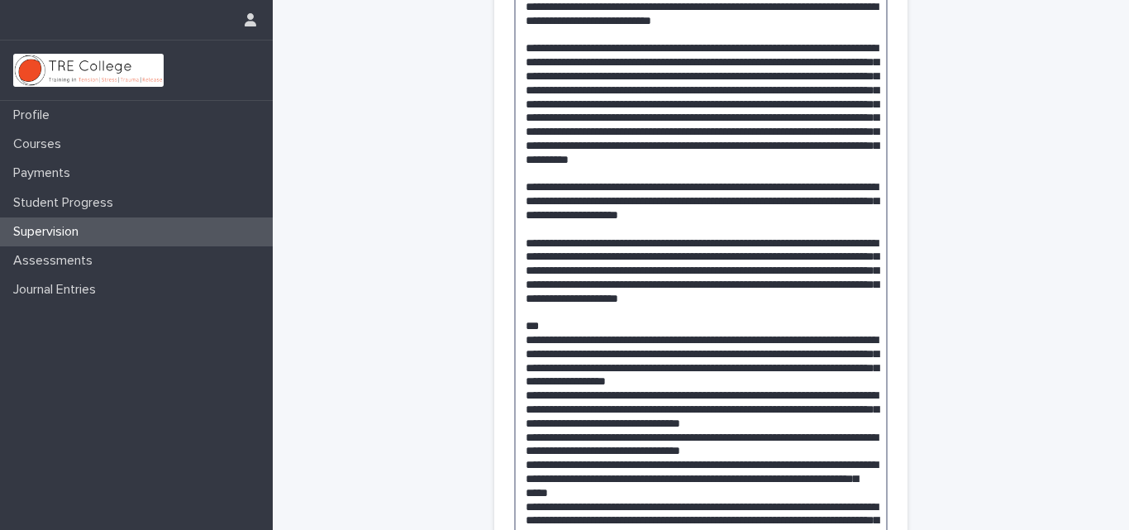
drag, startPoint x: 647, startPoint y: 245, endPoint x: 658, endPoint y: 242, distance: 11.8
click at [658, 242] on textarea at bounding box center [701, 359] width 374 height 743
click at [599, 244] on textarea at bounding box center [701, 366] width 374 height 757
click at [599, 245] on textarea at bounding box center [701, 366] width 374 height 757
click at [639, 245] on textarea at bounding box center [701, 366] width 374 height 757
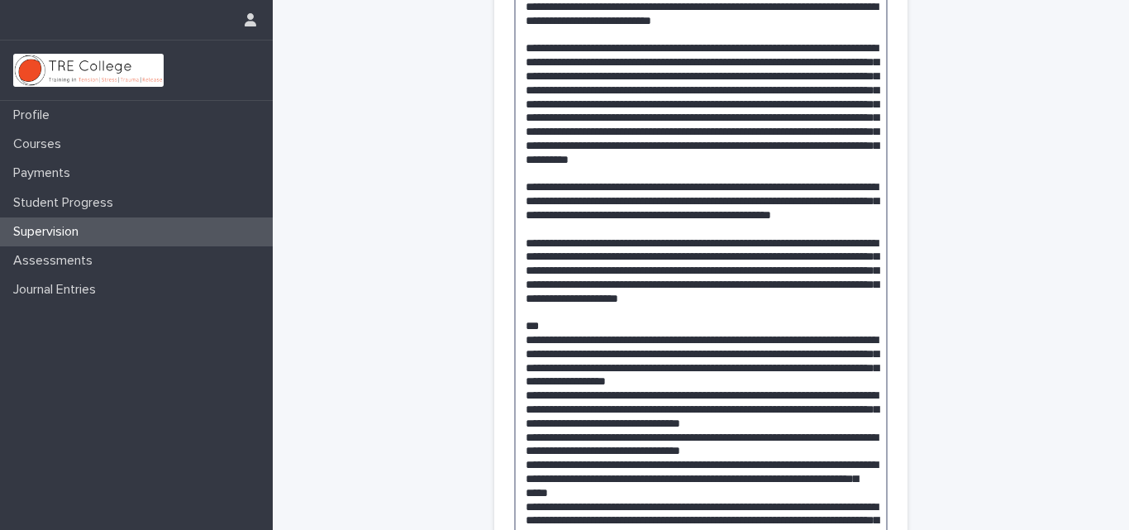
click at [641, 245] on textarea at bounding box center [701, 366] width 374 height 757
drag, startPoint x: 833, startPoint y: 241, endPoint x: 560, endPoint y: 260, distance: 273.4
click at [560, 260] on textarea at bounding box center [701, 366] width 374 height 757
click at [589, 241] on textarea at bounding box center [701, 366] width 374 height 757
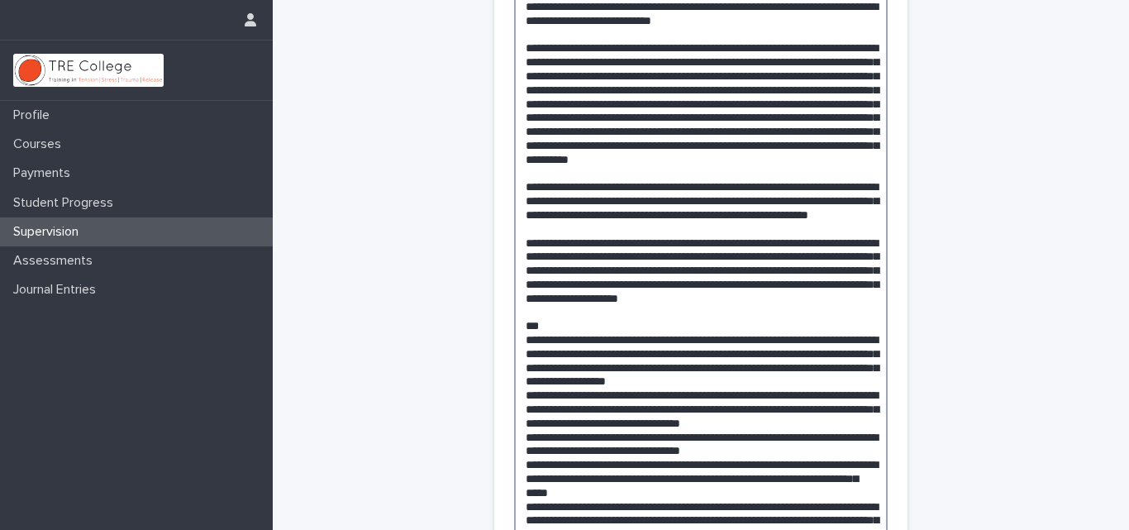
click at [700, 244] on textarea at bounding box center [701, 366] width 374 height 757
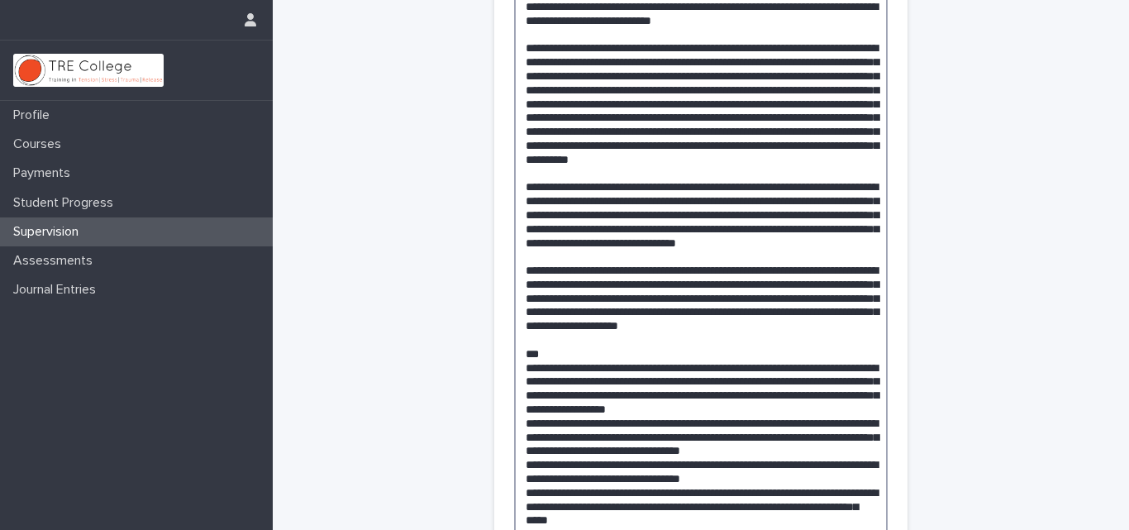
click at [721, 241] on textarea at bounding box center [701, 380] width 374 height 785
click at [865, 259] on textarea at bounding box center [701, 387] width 374 height 799
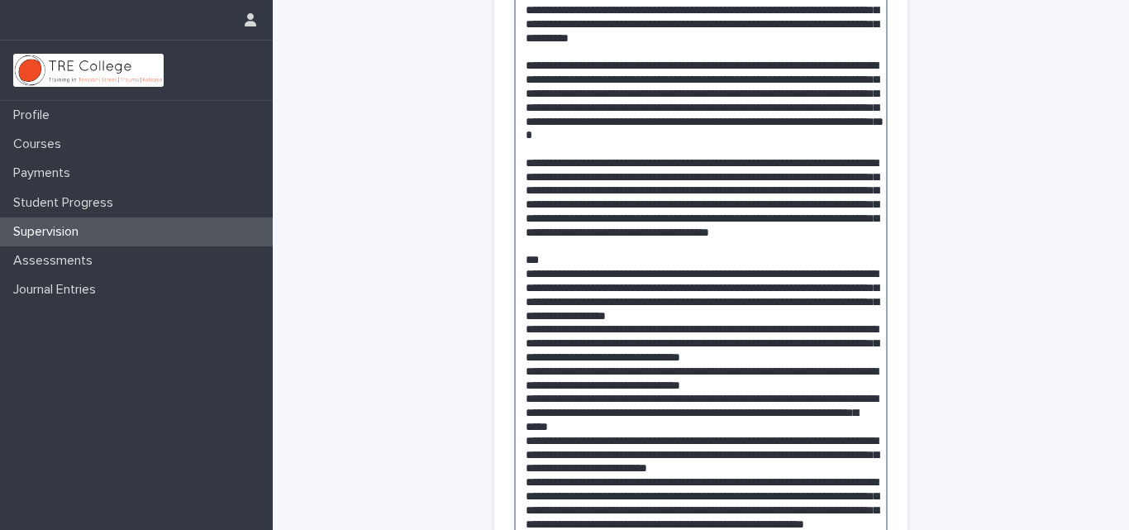
scroll to position [566, 0]
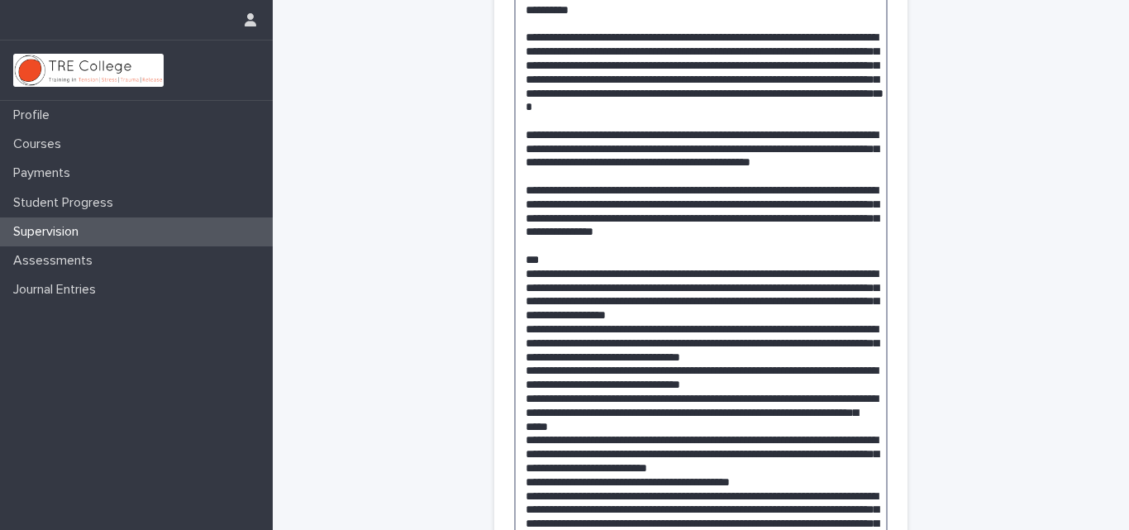
click at [532, 303] on textarea at bounding box center [701, 273] width 374 height 869
drag, startPoint x: 518, startPoint y: 246, endPoint x: 555, endPoint y: 308, distance: 71.2
click at [555, 308] on textarea at bounding box center [701, 273] width 374 height 869
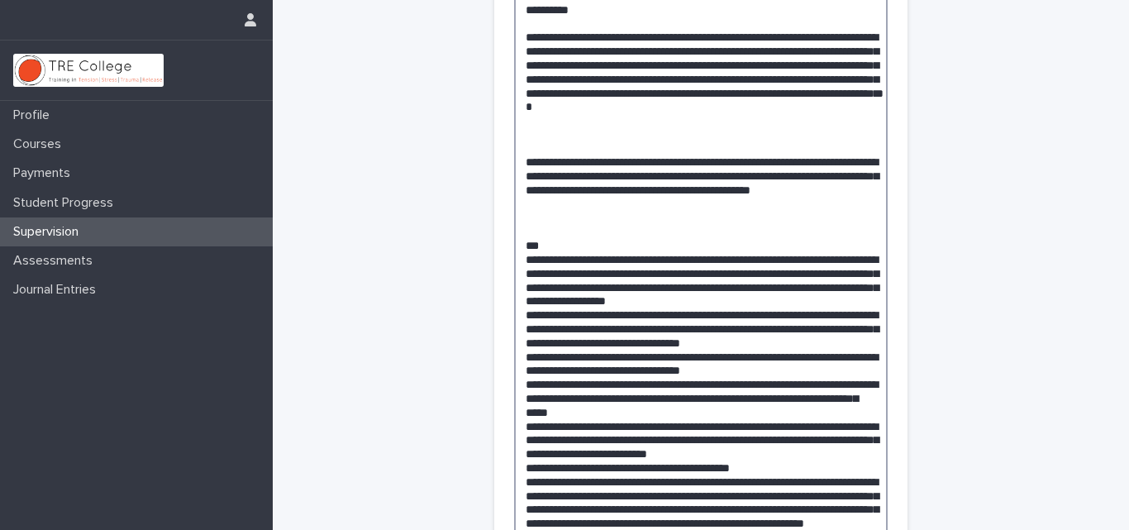
paste textarea "**********"
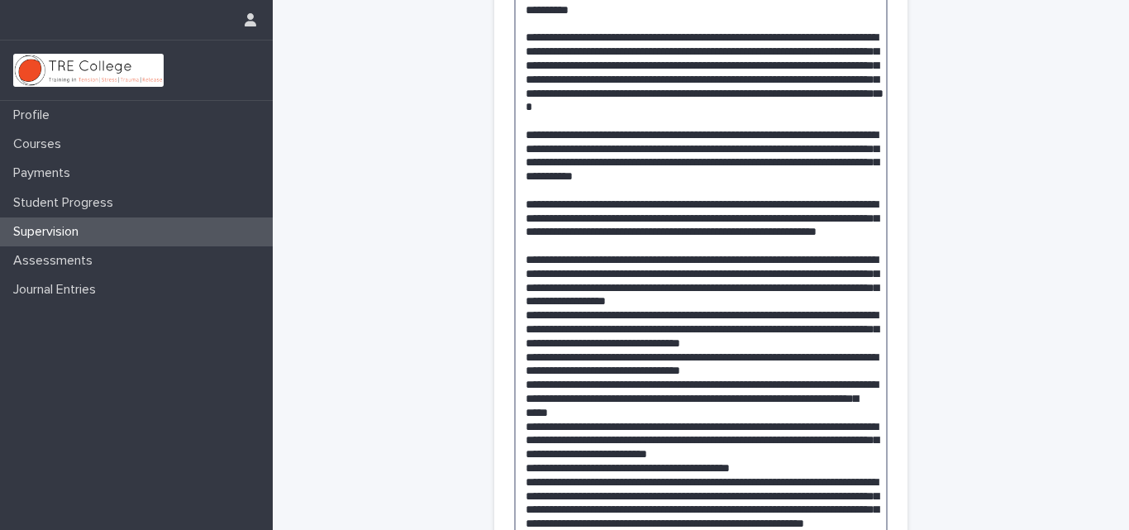
click at [686, 313] on textarea at bounding box center [701, 259] width 374 height 841
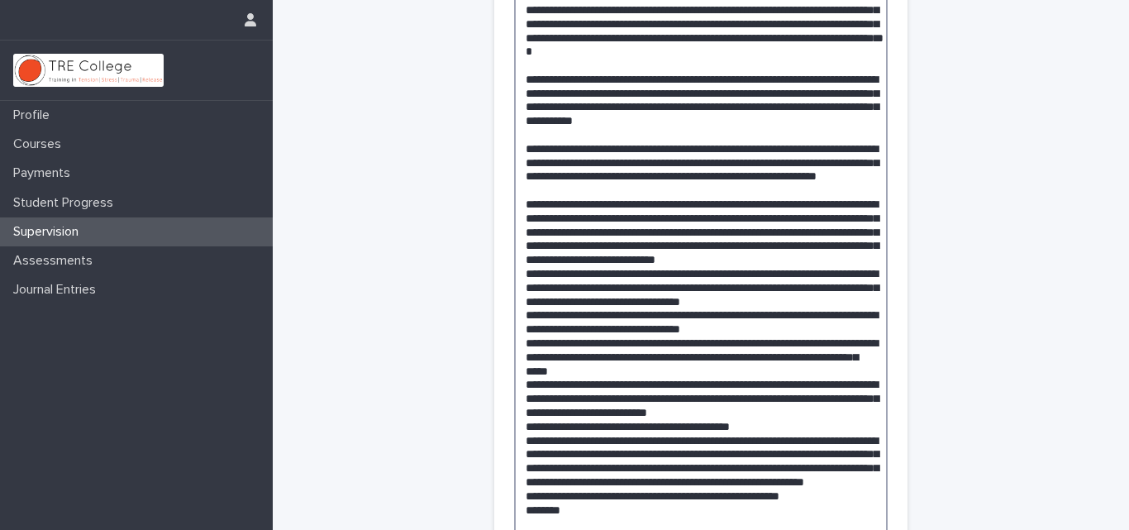
scroll to position [649, 0]
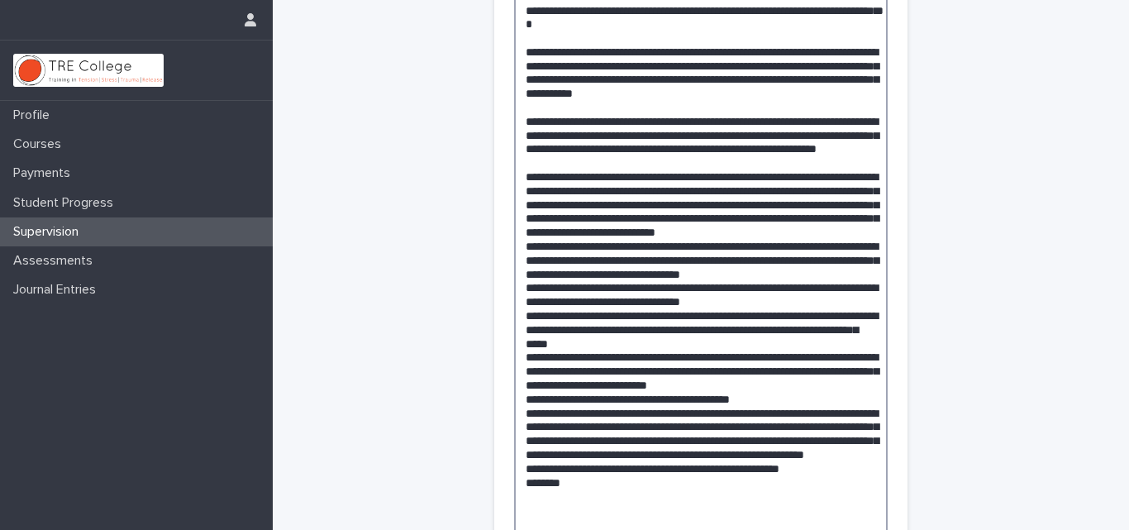
click at [823, 498] on textarea at bounding box center [701, 190] width 374 height 869
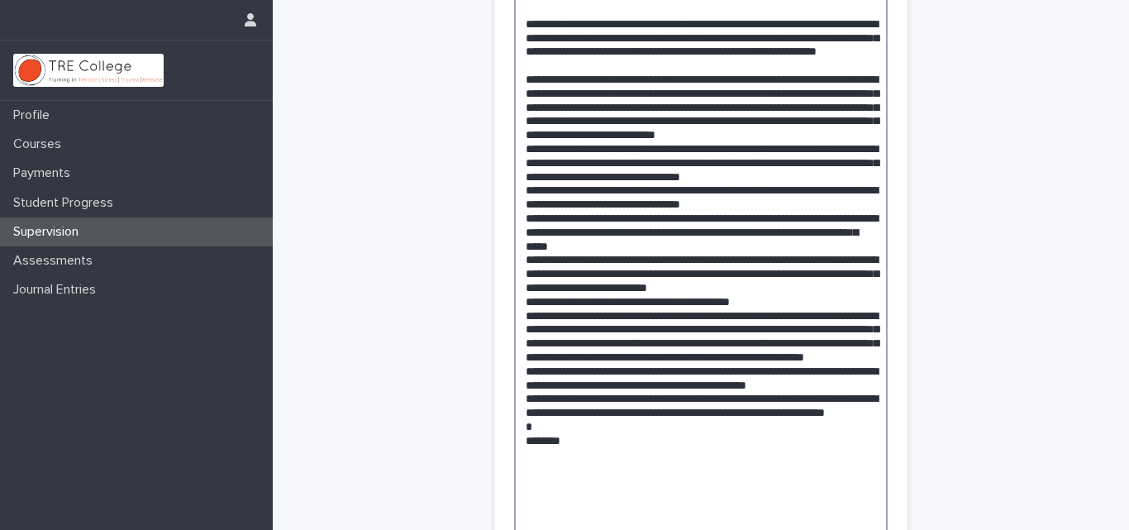
scroll to position [761, 0]
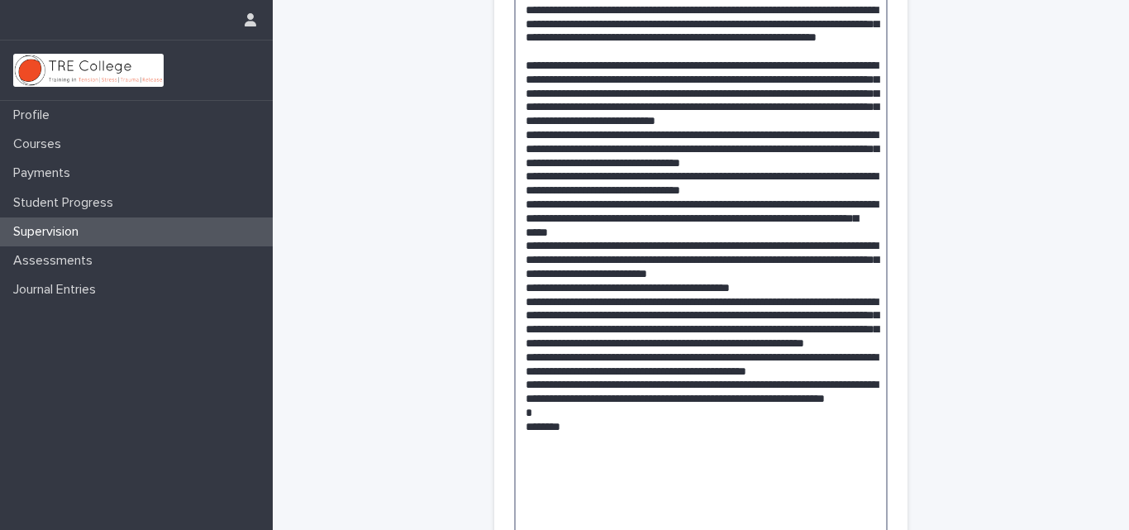
click at [770, 455] on textarea at bounding box center [701, 113] width 374 height 938
click at [525, 455] on textarea at bounding box center [701, 113] width 374 height 938
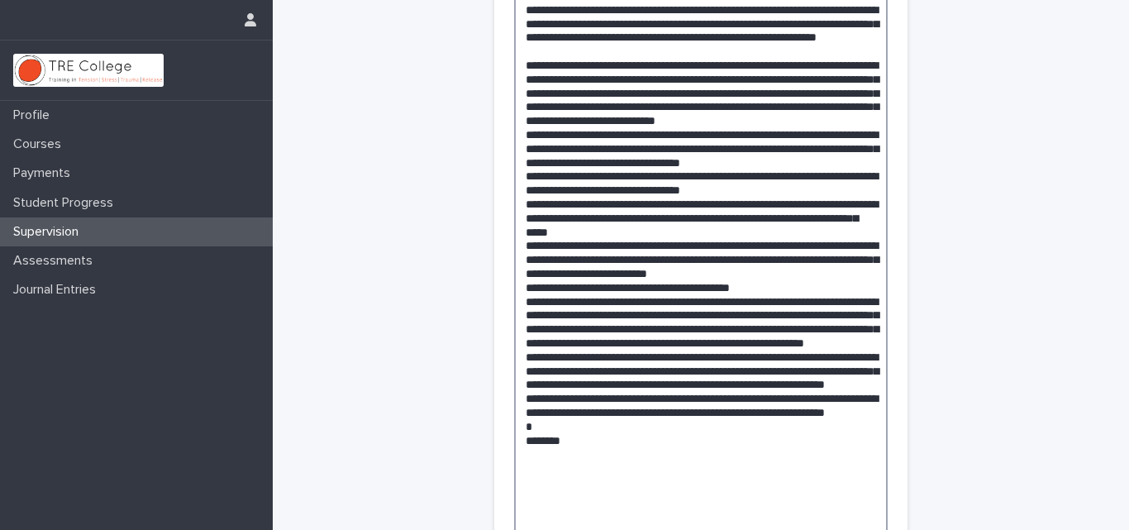
scroll to position [830, 0]
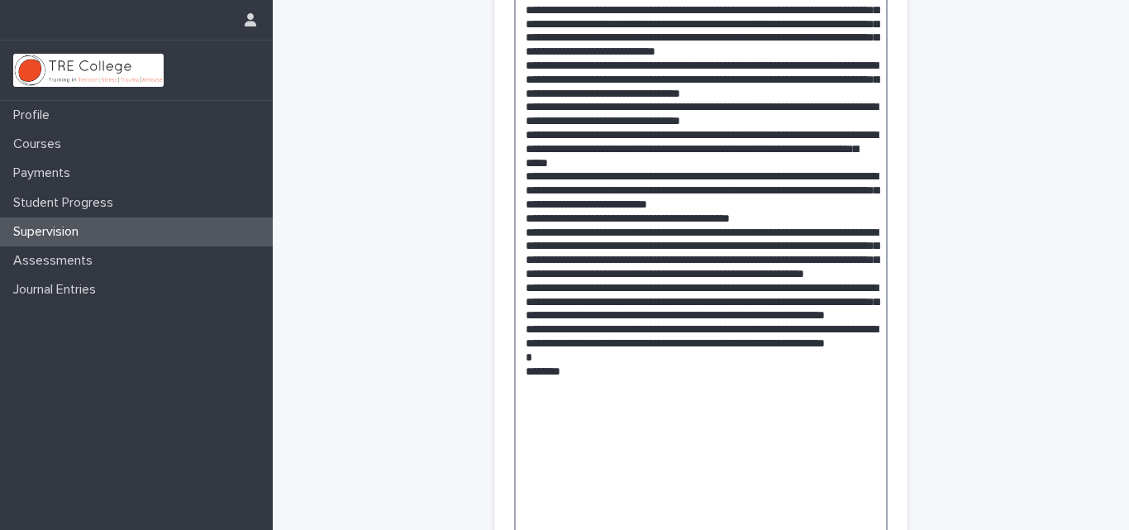
click at [520, 482] on textarea at bounding box center [701, 58] width 374 height 966
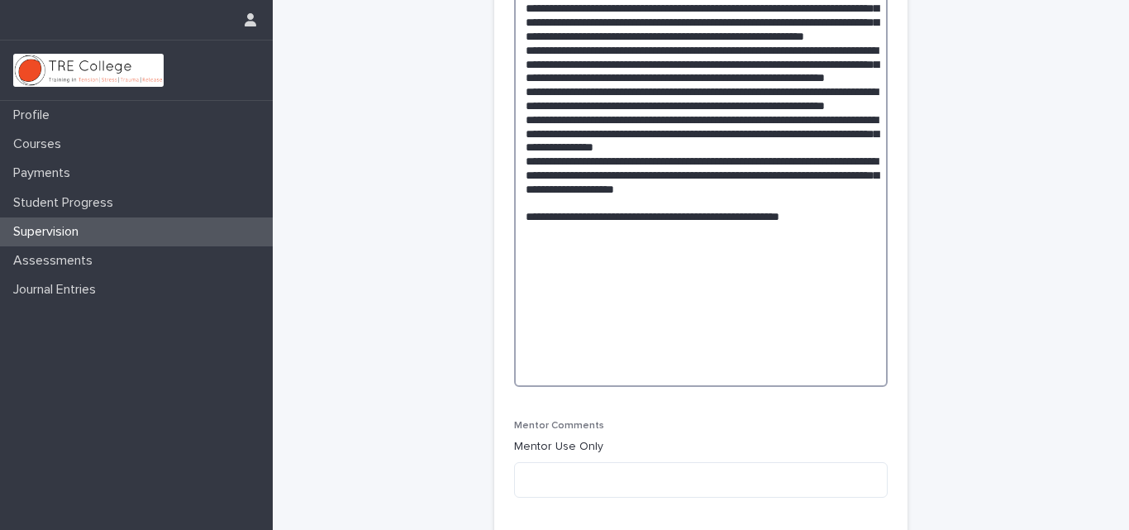
scroll to position [1074, 0]
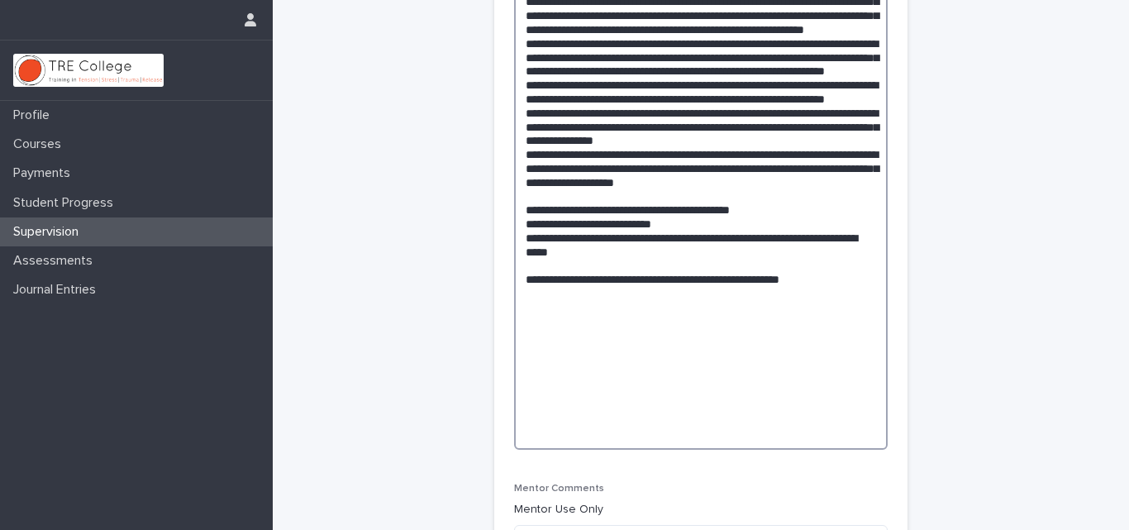
drag, startPoint x: 781, startPoint y: 366, endPoint x: 781, endPoint y: 376, distance: 9.9
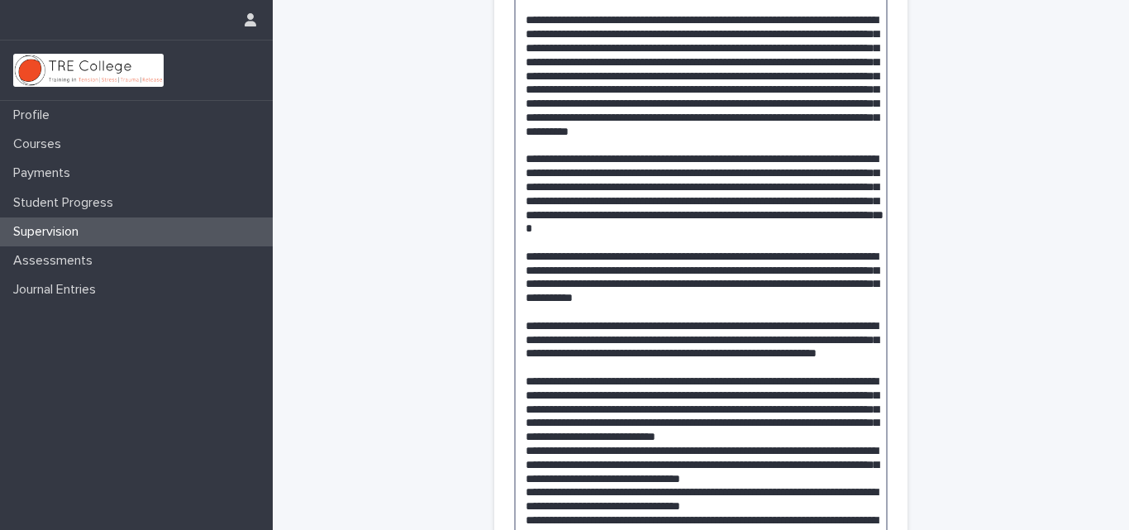
scroll to position [417, 0]
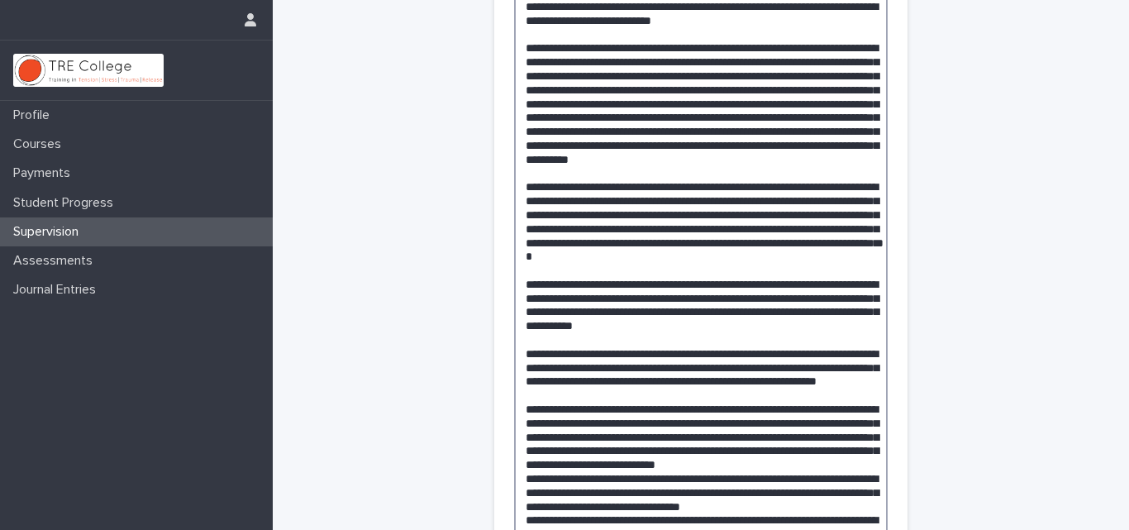
drag, startPoint x: 861, startPoint y: 370, endPoint x: 528, endPoint y: 211, distance: 369.4
drag, startPoint x: 518, startPoint y: 211, endPoint x: 585, endPoint y: 432, distance: 231.5
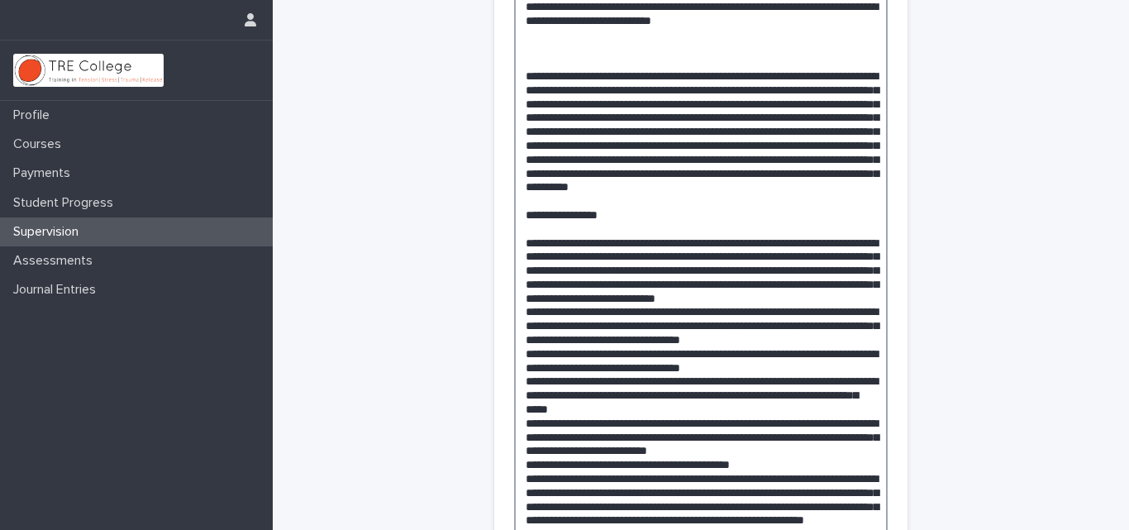
paste textarea "**********"
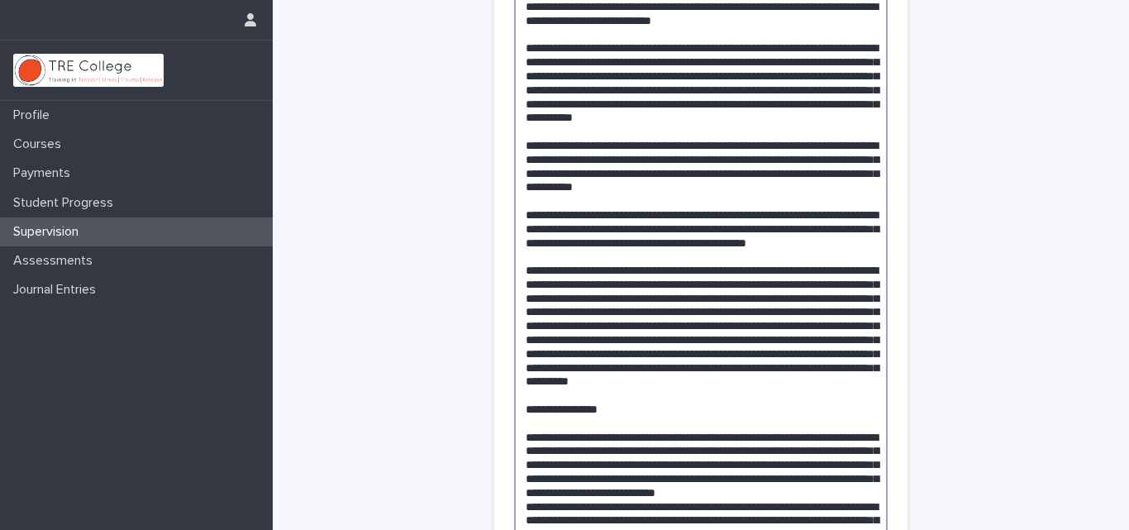
drag, startPoint x: 861, startPoint y: 203, endPoint x: 517, endPoint y: 156, distance: 347.1
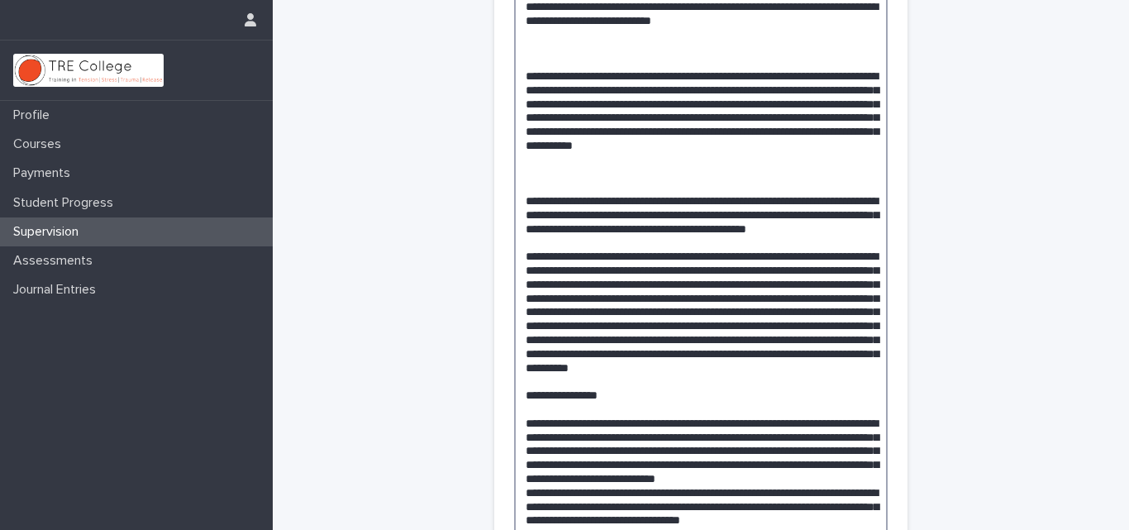
paste textarea "**********"
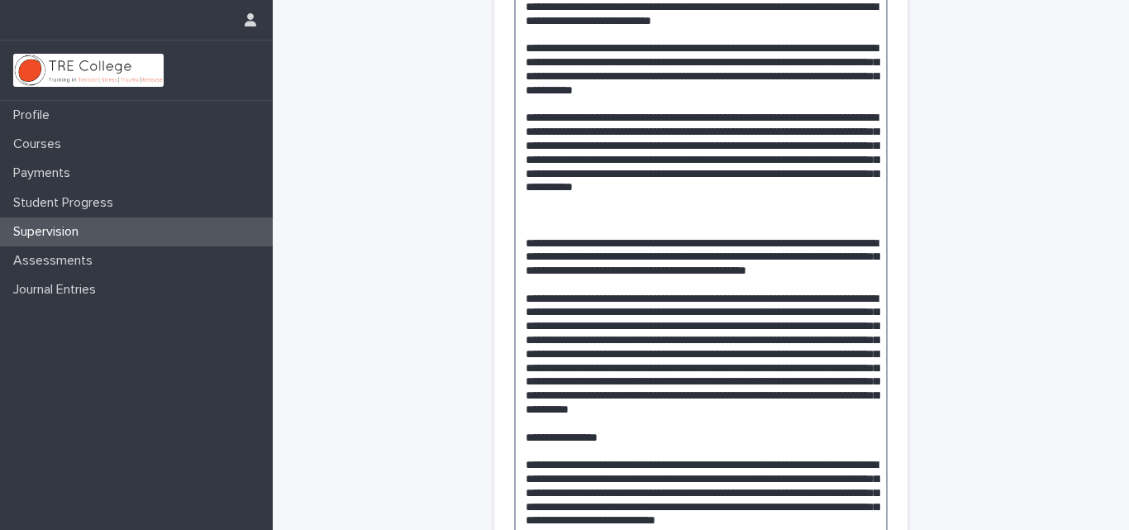
drag, startPoint x: 764, startPoint y: 172, endPoint x: 769, endPoint y: 198, distance: 26.1
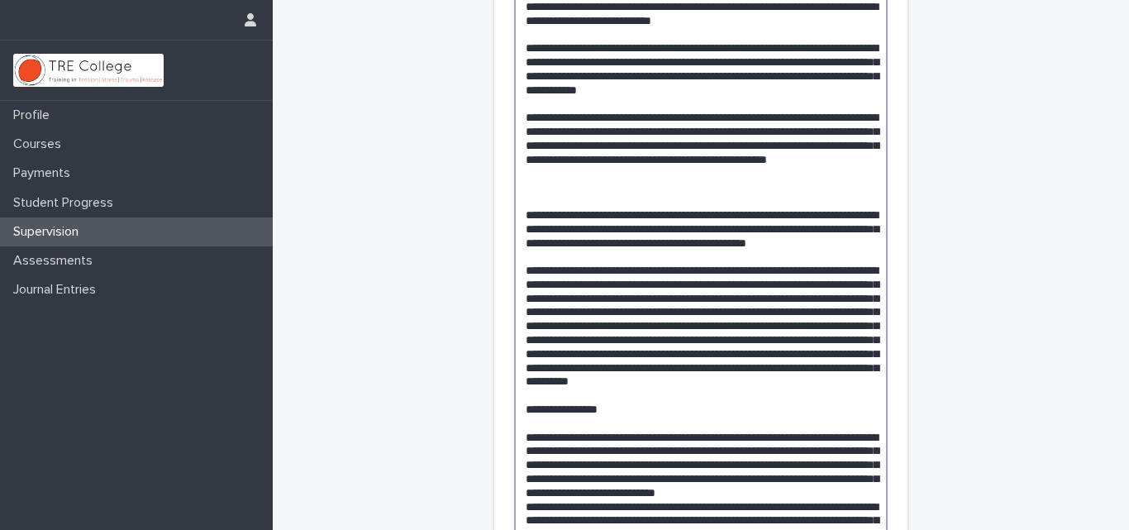
paste textarea "**********"
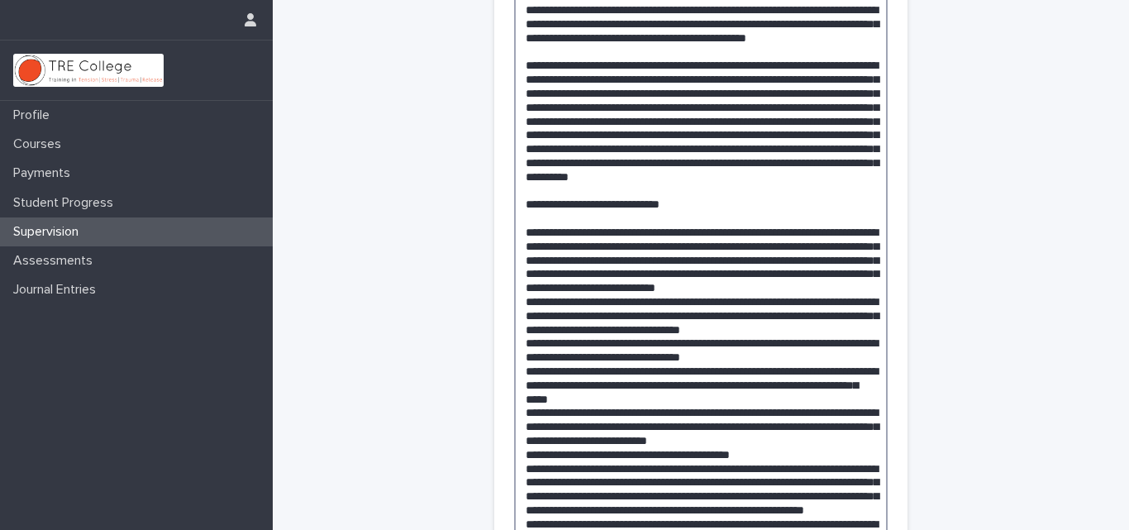
scroll to position [691, 0]
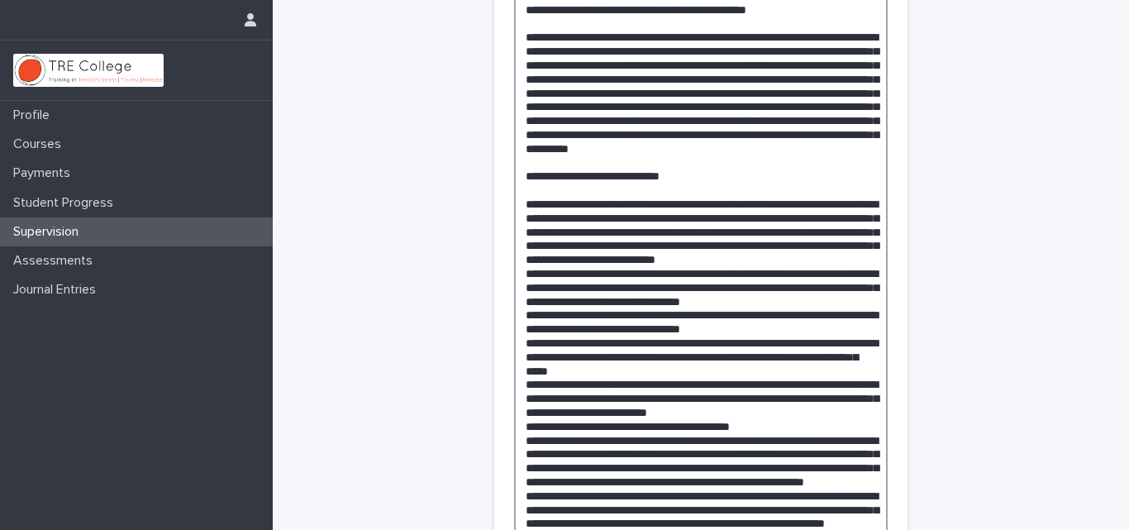
click at [606, 64] on textarea at bounding box center [701, 342] width 374 height 1257
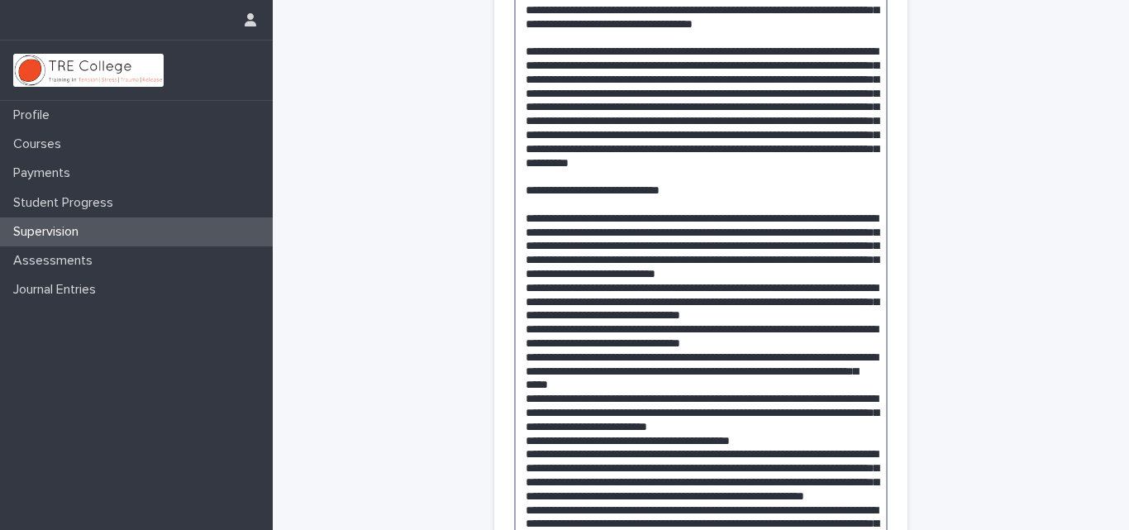
click at [527, 80] on textarea at bounding box center [701, 350] width 374 height 1272
click at [642, 79] on textarea at bounding box center [701, 350] width 374 height 1272
click at [699, 301] on textarea at bounding box center [701, 350] width 374 height 1272
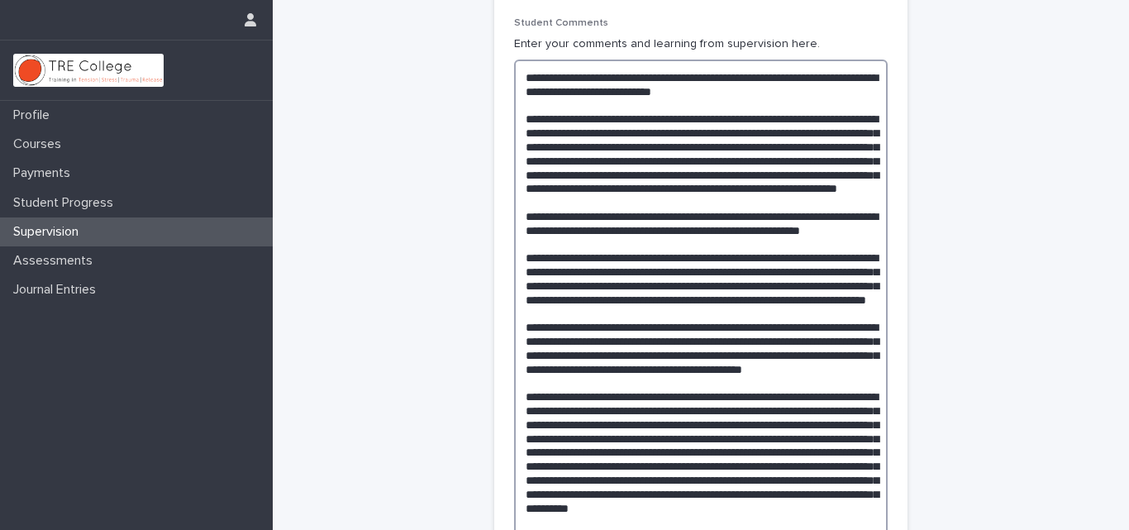
scroll to position [373, 0]
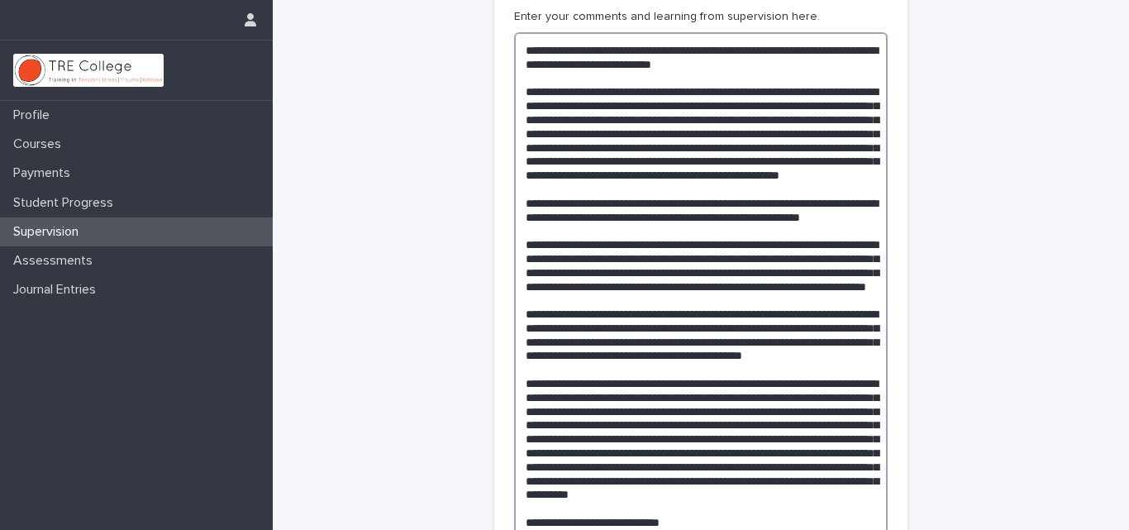
drag, startPoint x: 582, startPoint y: 105, endPoint x: 569, endPoint y: 119, distance: 19.3
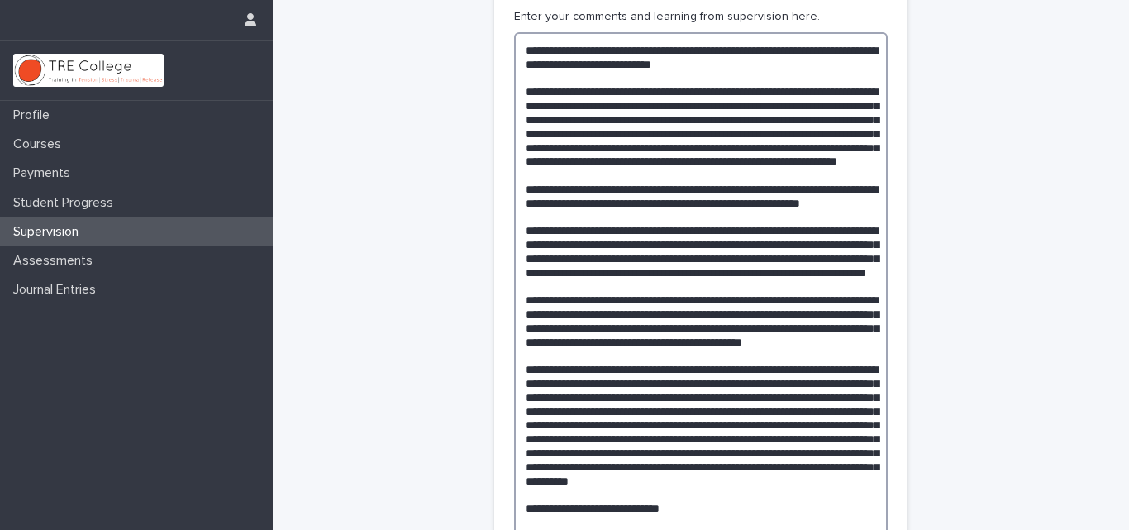
paste textarea "**********"
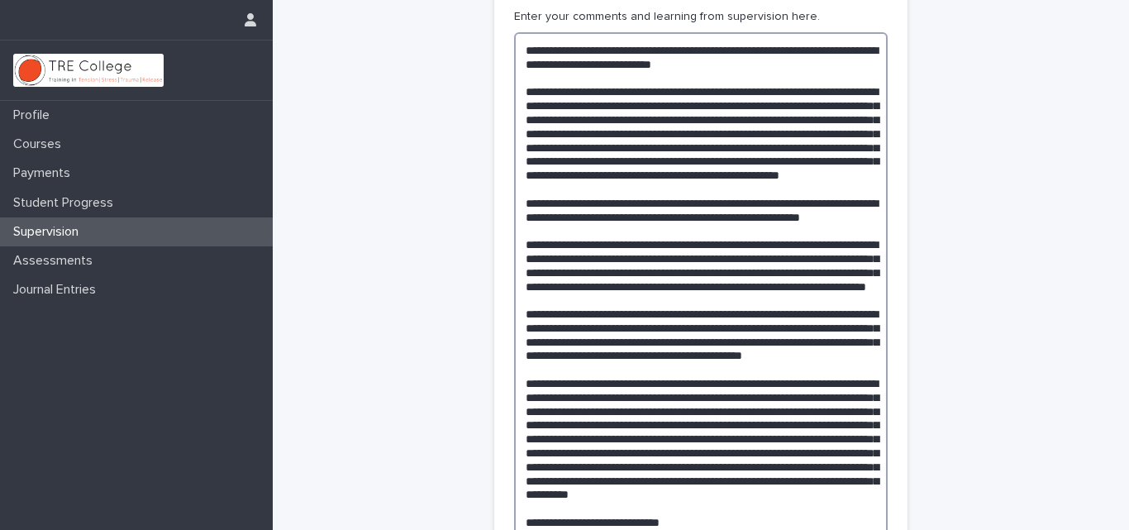
drag, startPoint x: 617, startPoint y: 175, endPoint x: 527, endPoint y: 177, distance: 89.3
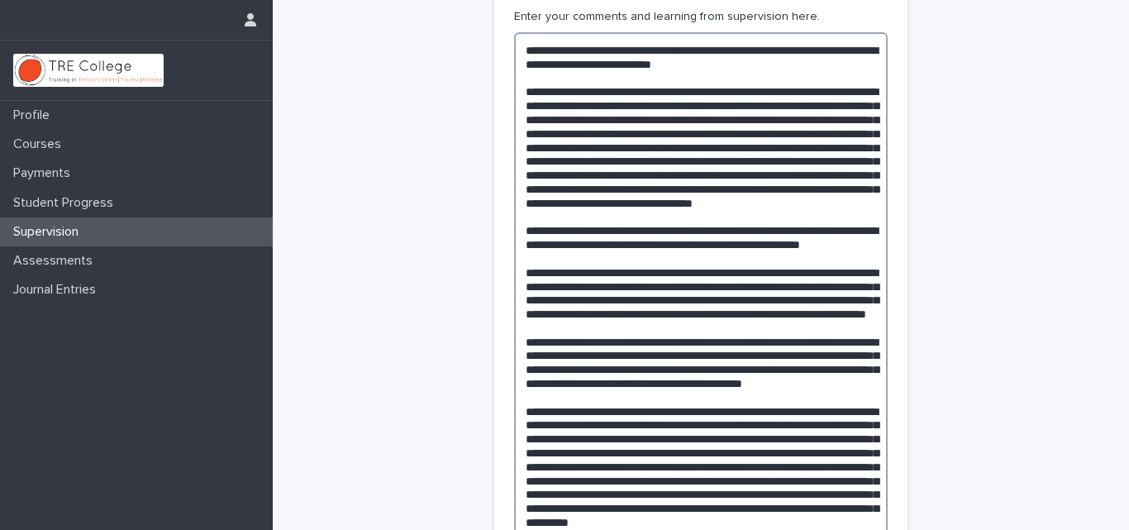
drag, startPoint x: 830, startPoint y: 204, endPoint x: 867, endPoint y: 204, distance: 37.2
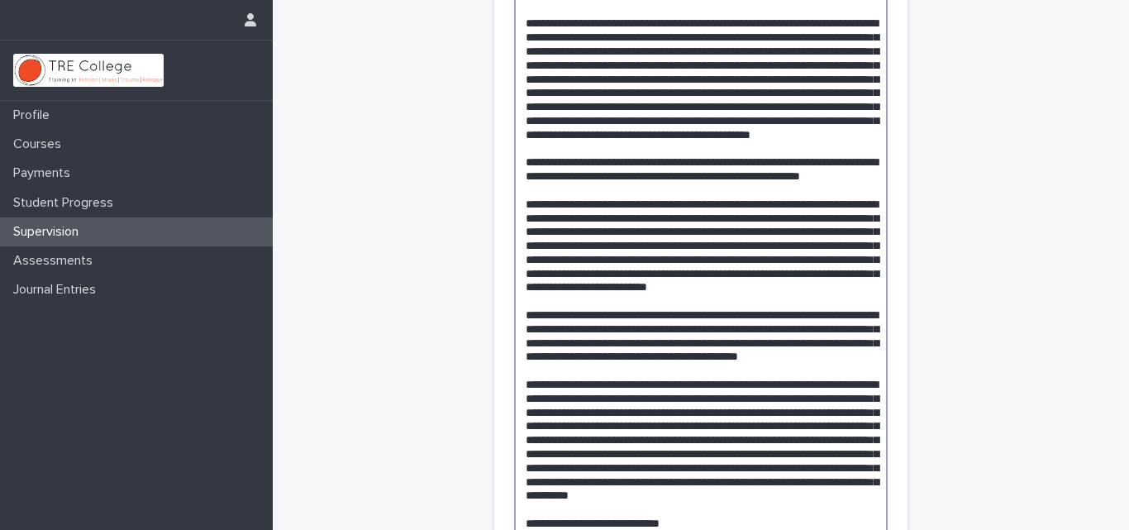
scroll to position [511, 0]
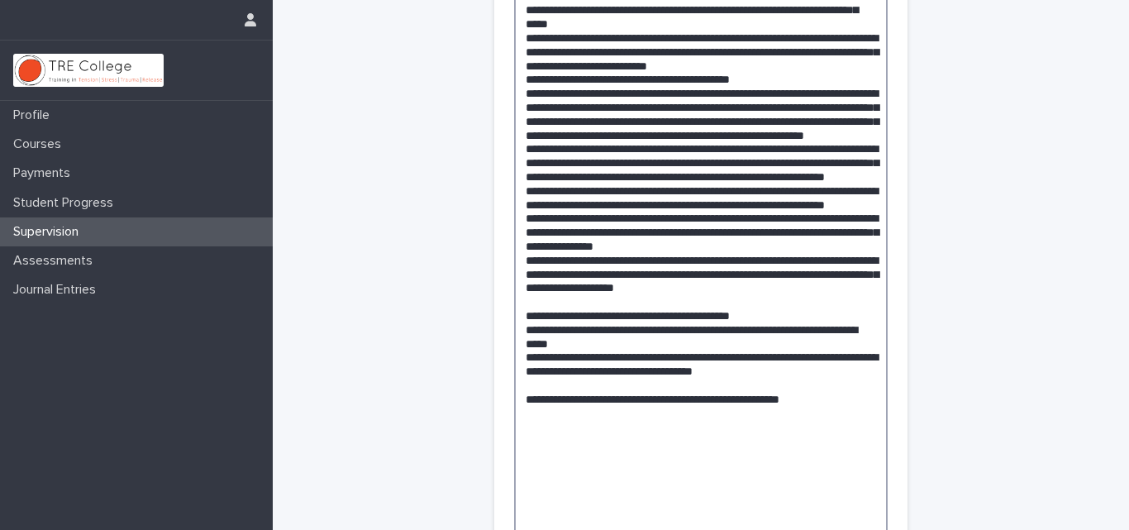
scroll to position [1177, 0]
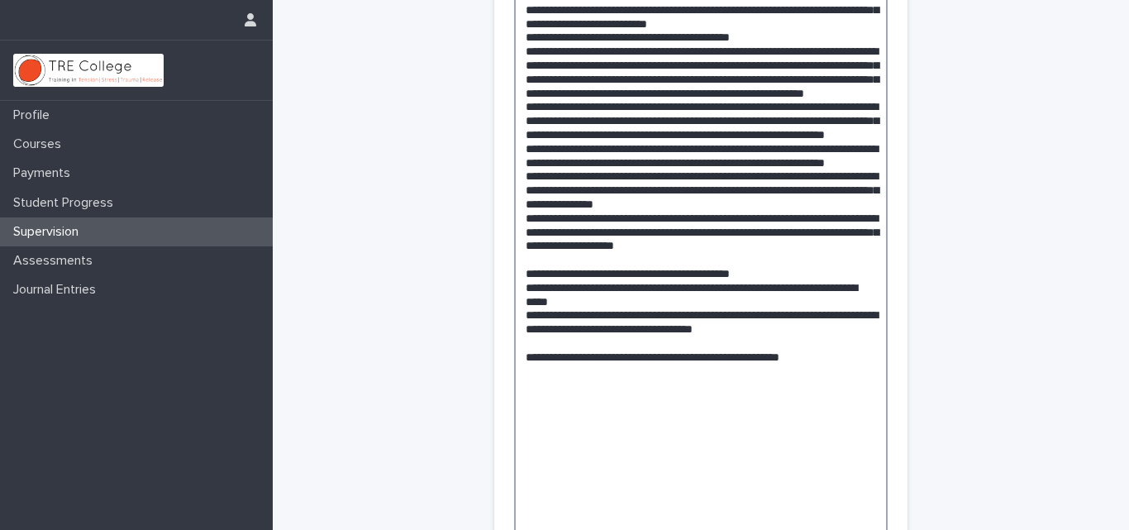
drag, startPoint x: 625, startPoint y: 439, endPoint x: 518, endPoint y: 439, distance: 106.7
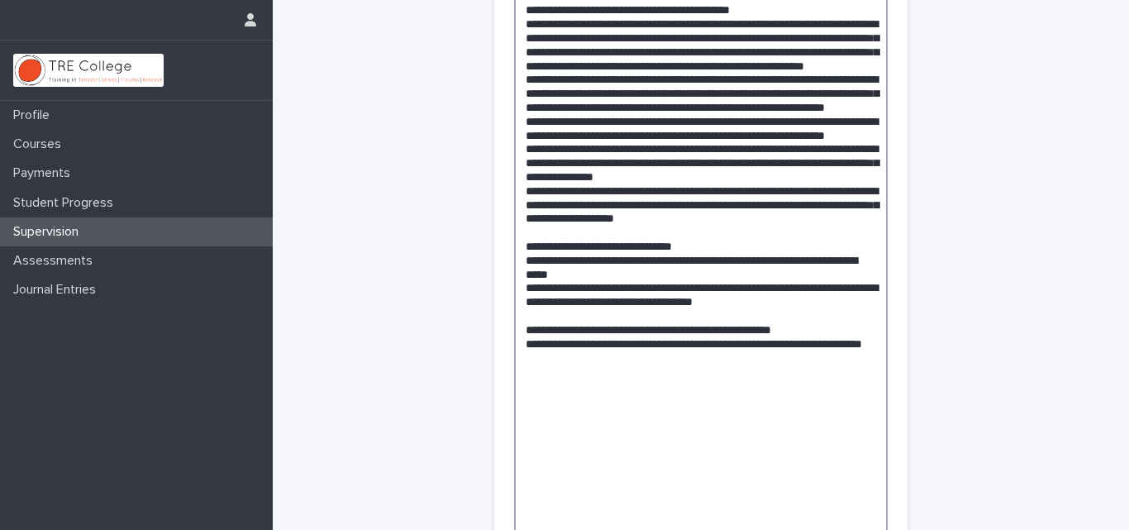
drag, startPoint x: 823, startPoint y: 494, endPoint x: 518, endPoint y: 493, distance: 305.1
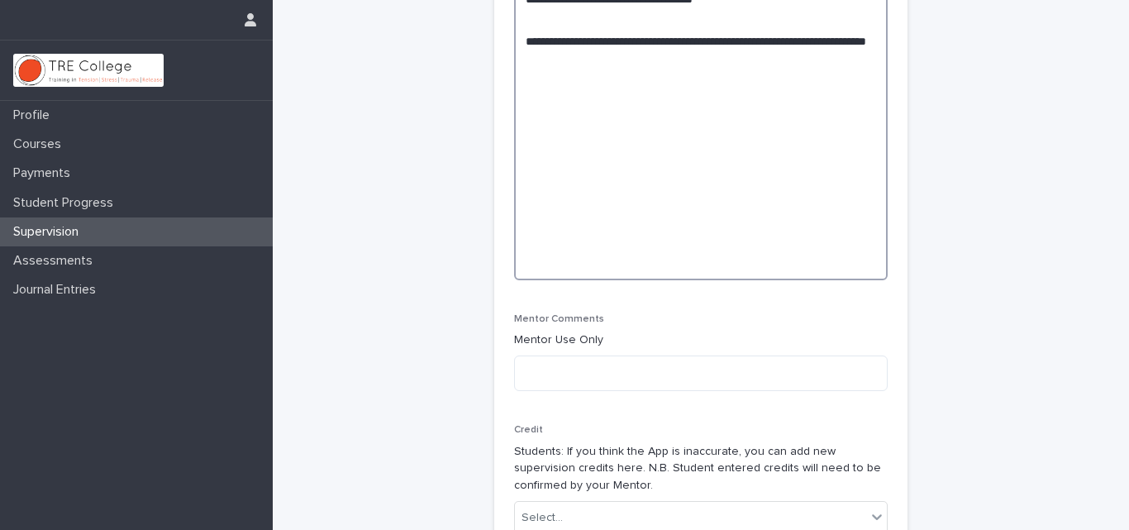
paste textarea "**********"
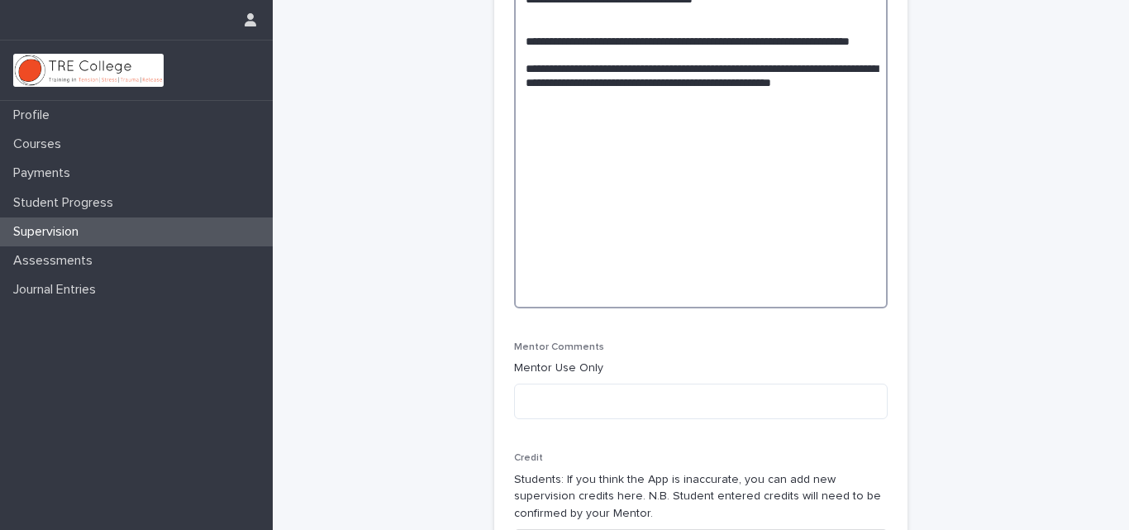
type textarea "**********"
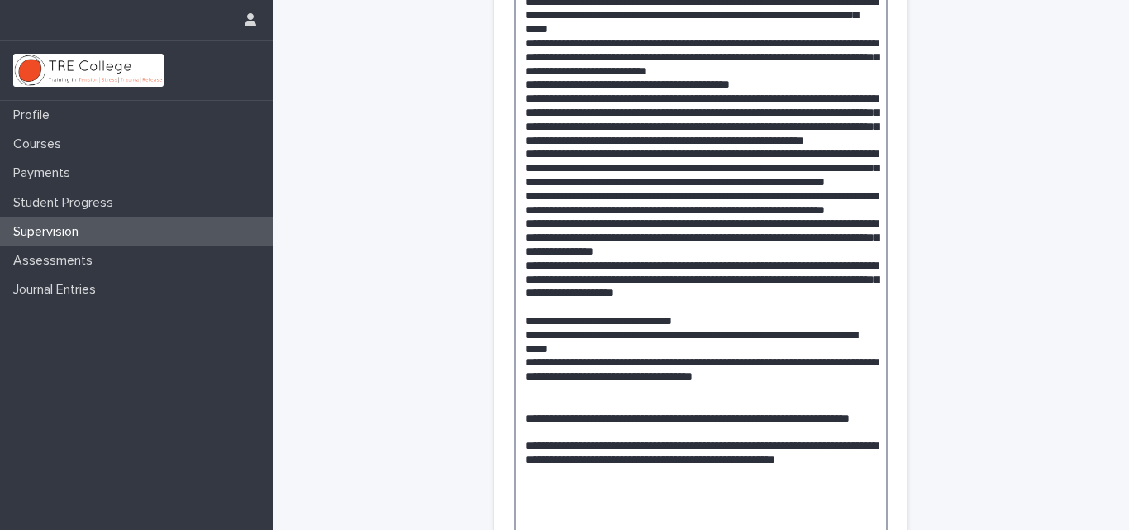
scroll to position [0, 0]
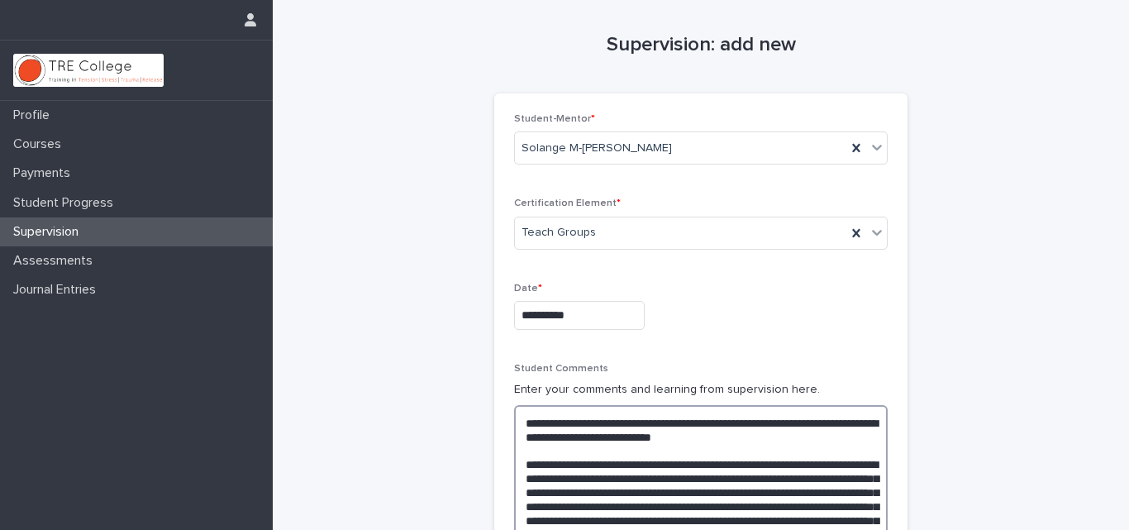
drag, startPoint x: 658, startPoint y: 289, endPoint x: 458, endPoint y: 334, distance: 205.0
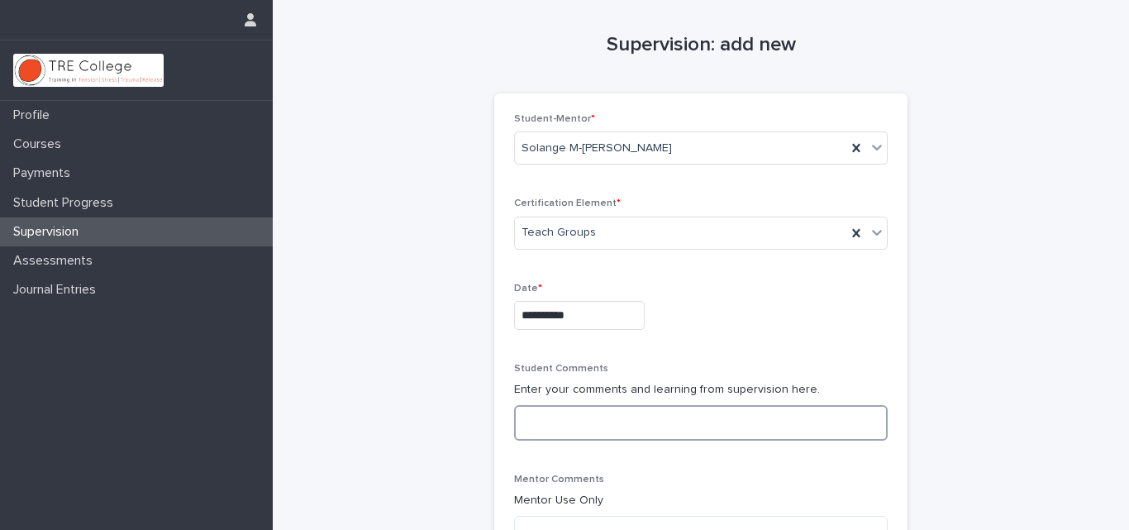
scroll to position [212, 0]
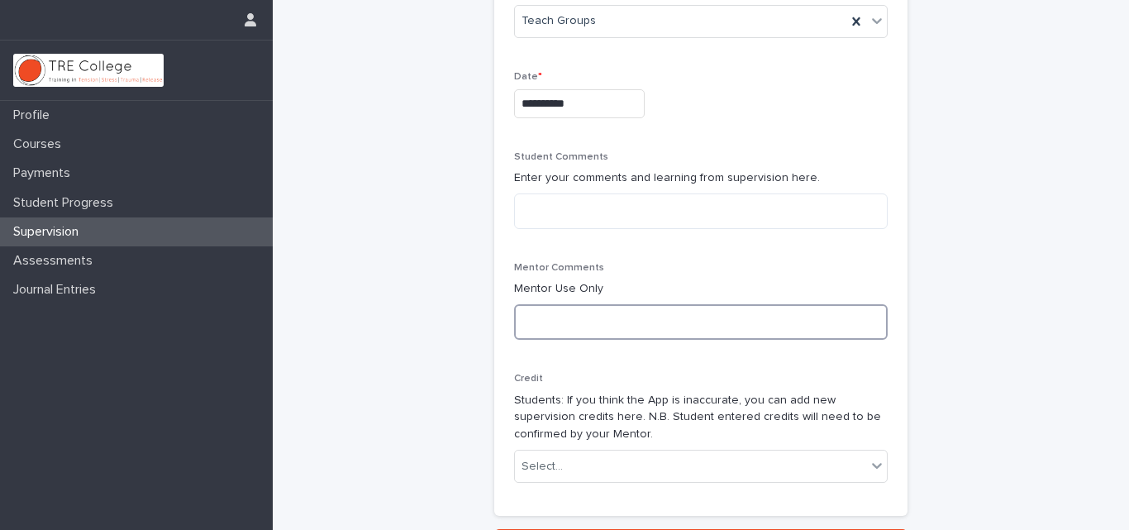
click at [719, 322] on textarea at bounding box center [701, 322] width 374 height 36
paste textarea "**********"
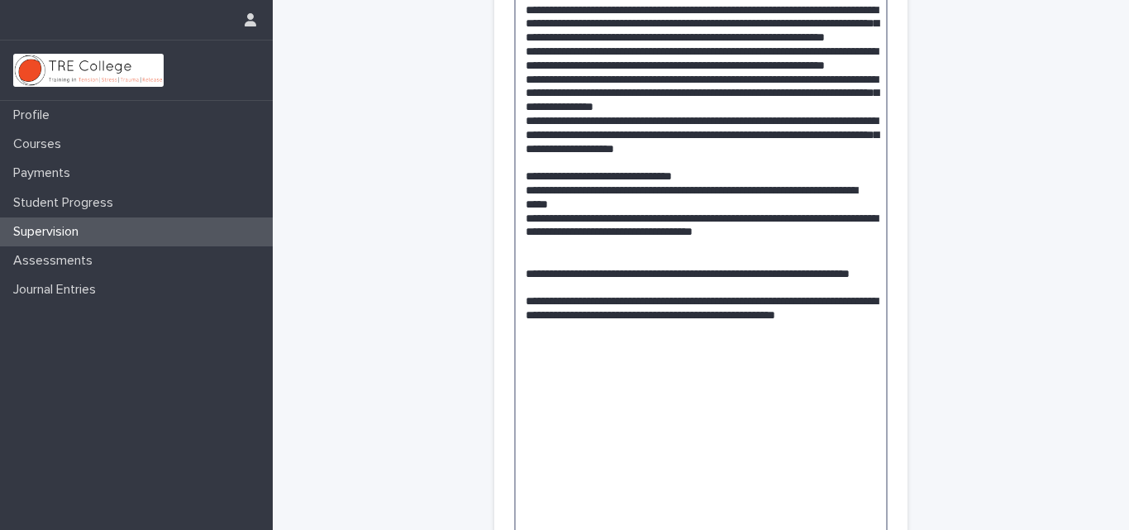
scroll to position [1742, 0]
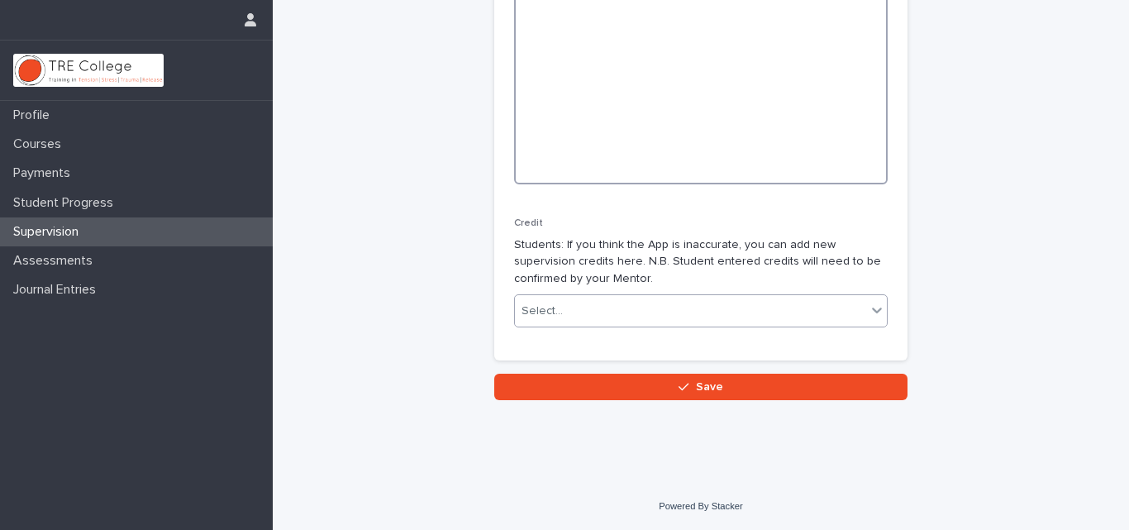
type textarea "**********"
click at [869, 306] on icon at bounding box center [877, 310] width 17 height 17
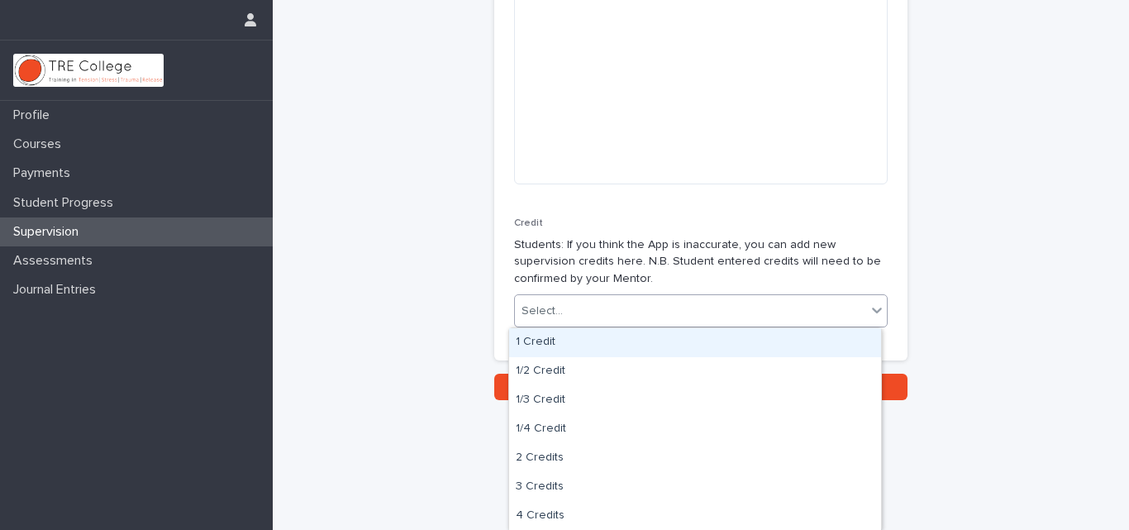
click at [832, 342] on div "1 Credit" at bounding box center [695, 342] width 372 height 29
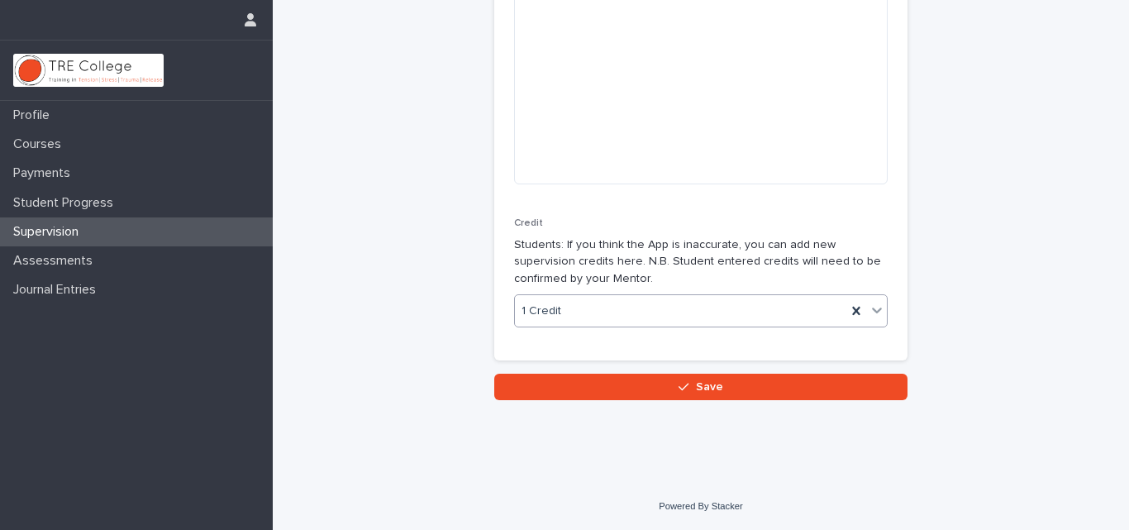
click at [660, 305] on div "1 Credit" at bounding box center [681, 311] width 332 height 27
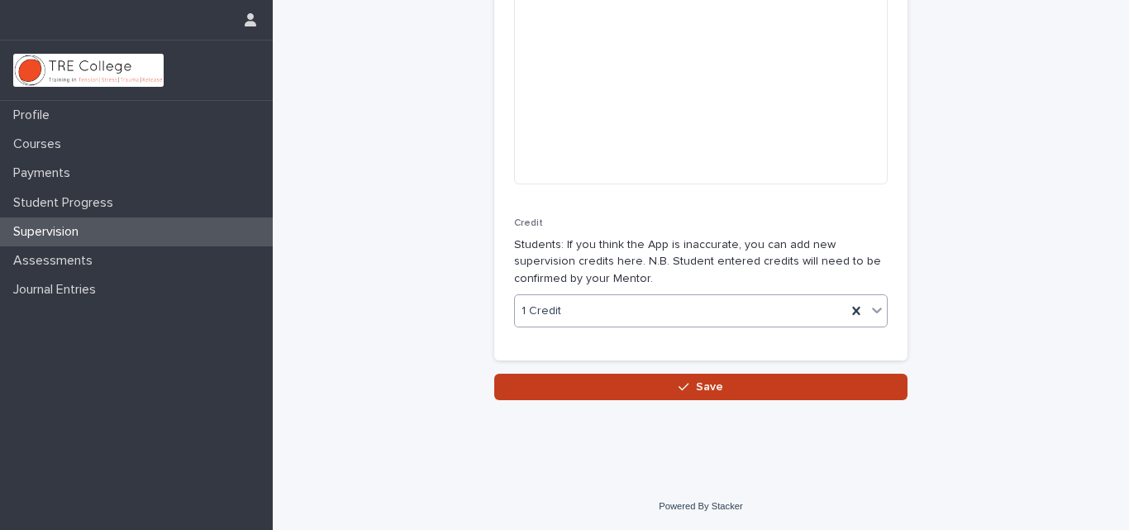
click at [689, 388] on div "button" at bounding box center [687, 387] width 17 height 12
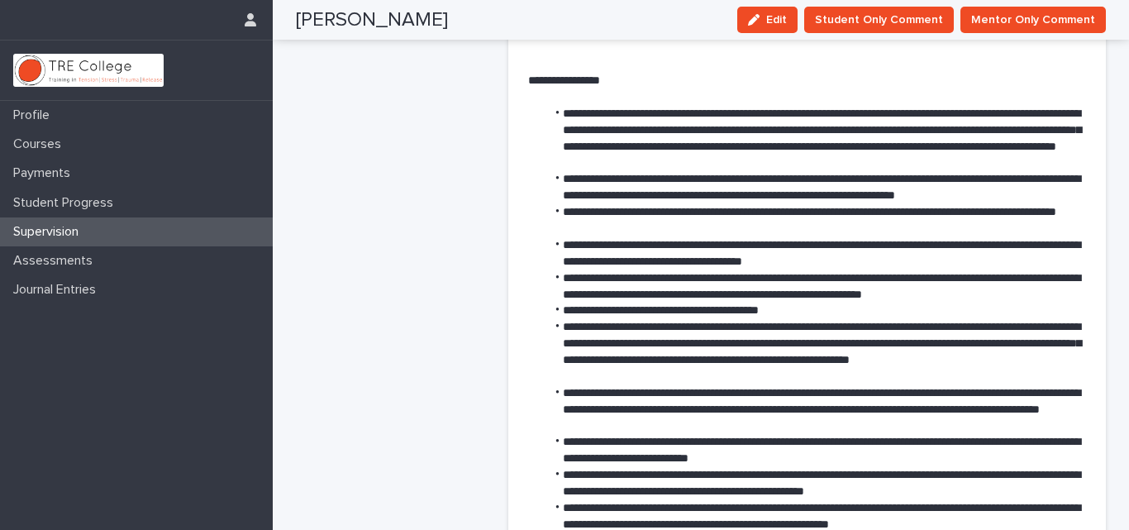
scroll to position [661, 0]
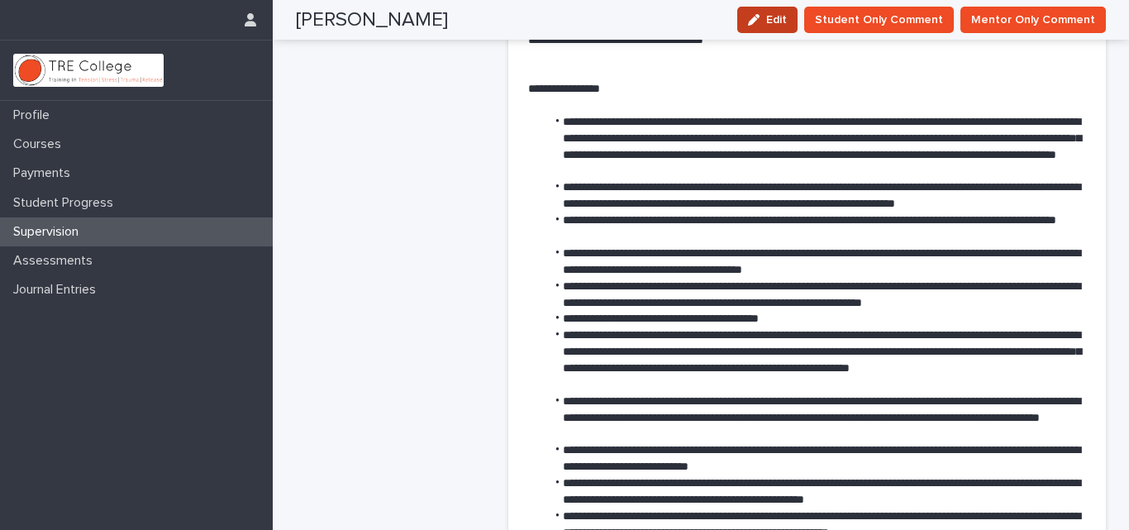
click at [775, 20] on span "Edit" at bounding box center [776, 20] width 21 height 12
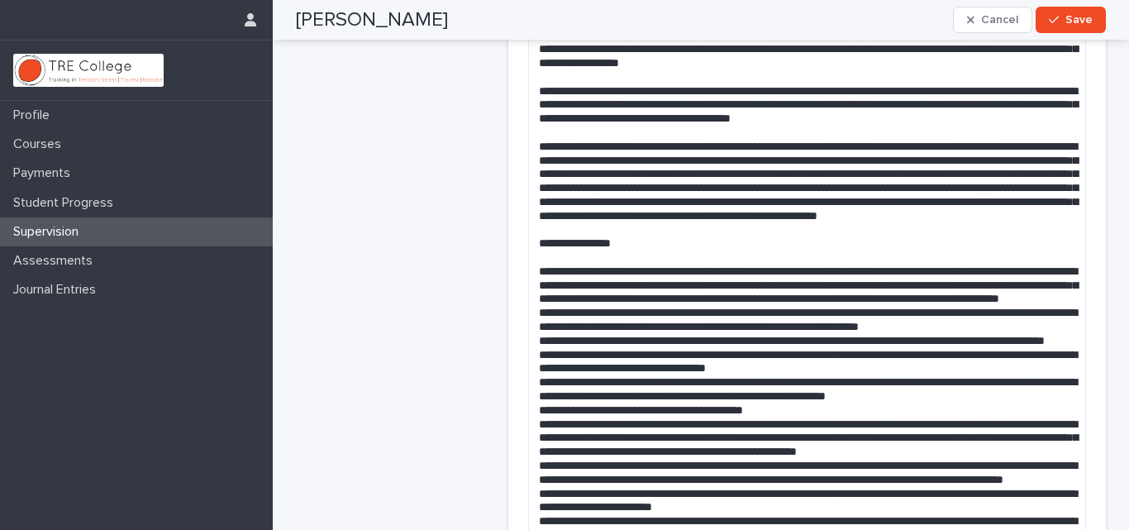
scroll to position [394, 0]
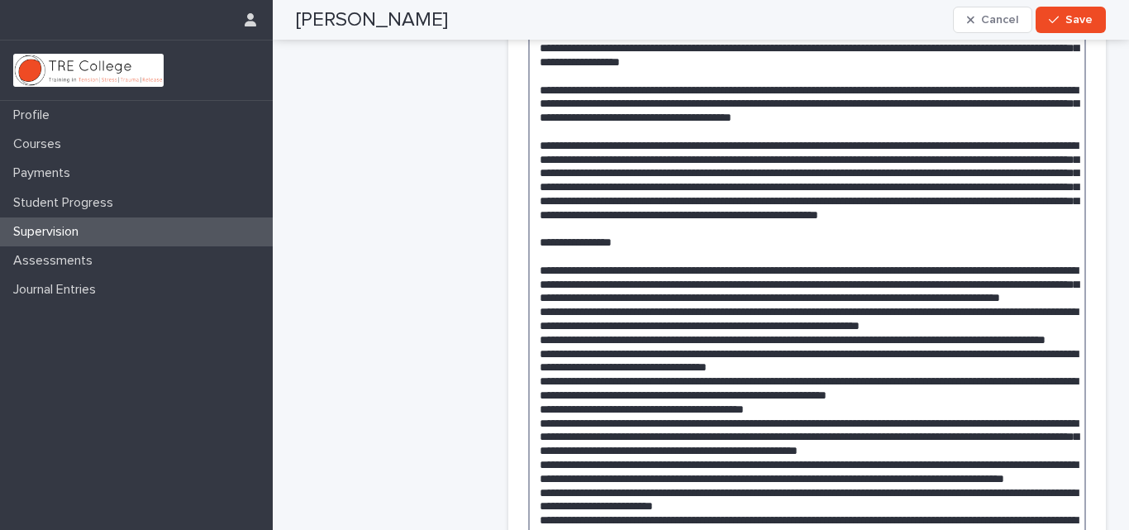
click at [709, 334] on textarea at bounding box center [807, 345] width 558 height 1049
type textarea "**********"
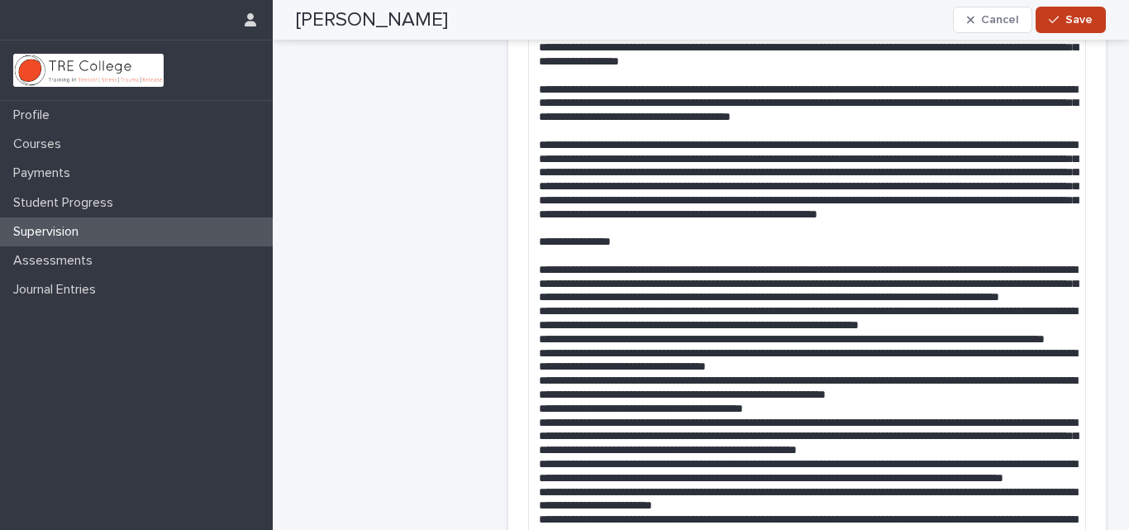
click at [1082, 16] on span "Save" at bounding box center [1079, 20] width 27 height 12
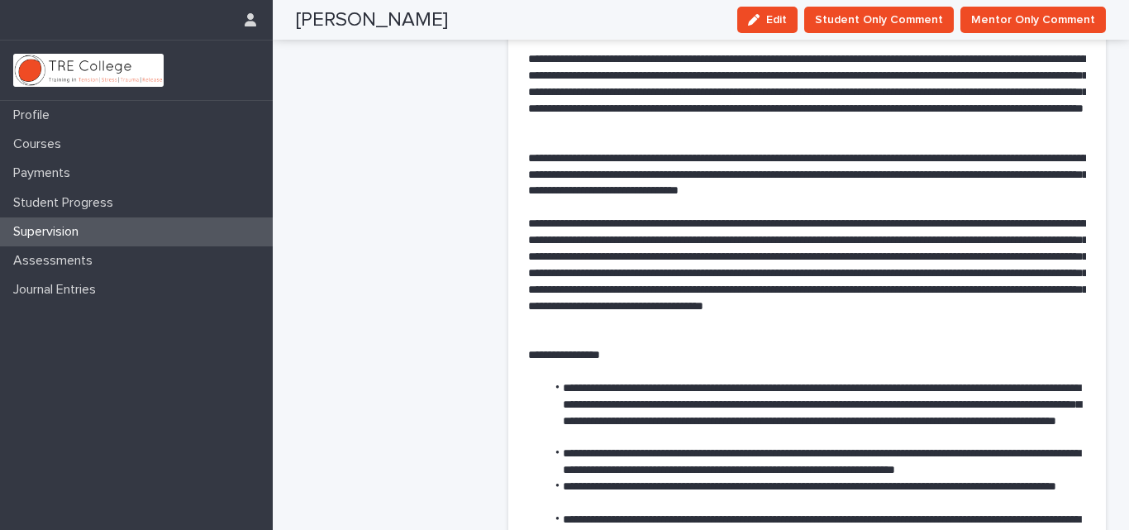
scroll to position [0, 0]
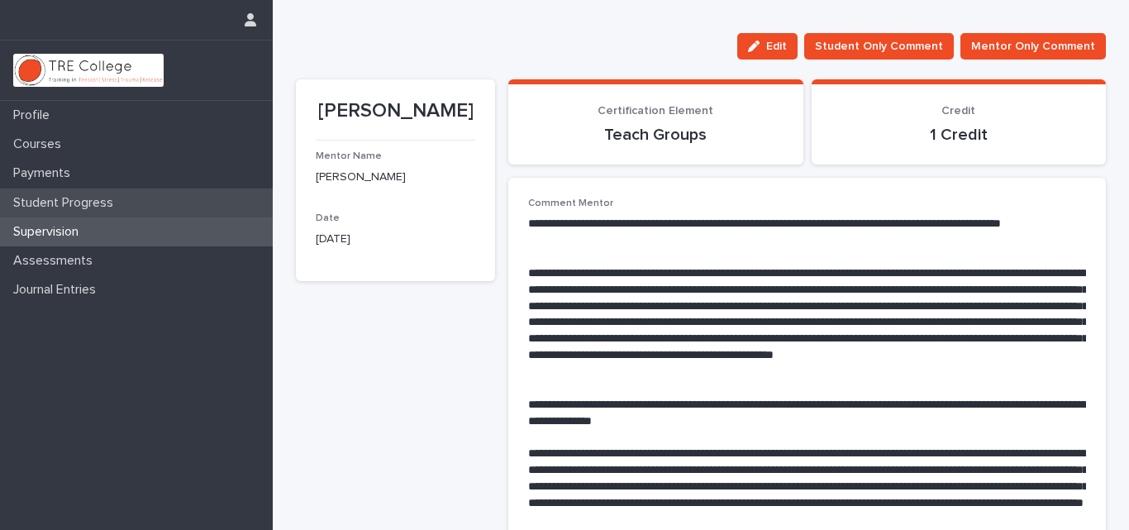
click at [111, 210] on p "Student Progress" at bounding box center [67, 203] width 120 height 16
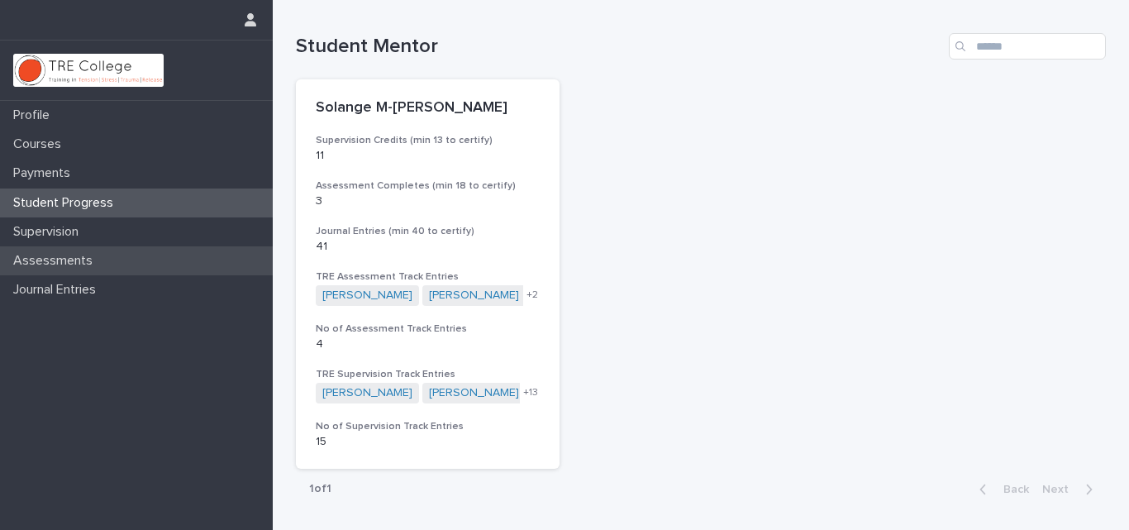
click at [45, 251] on div "Assessments" at bounding box center [136, 260] width 273 height 29
